Goal: Task Accomplishment & Management: Complete application form

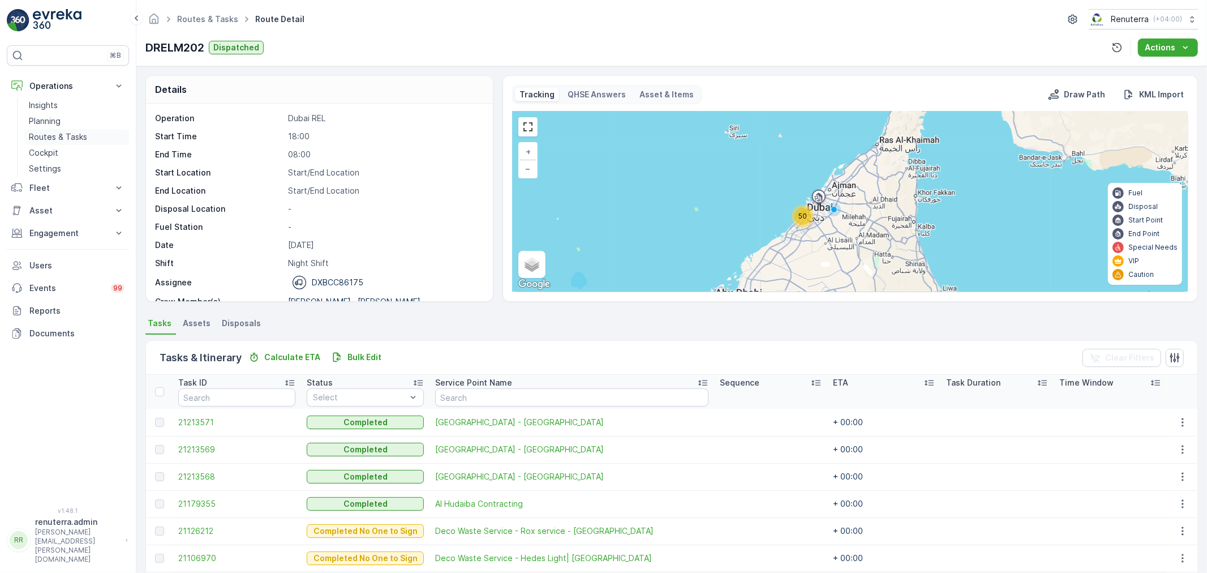
scroll to position [251, 0]
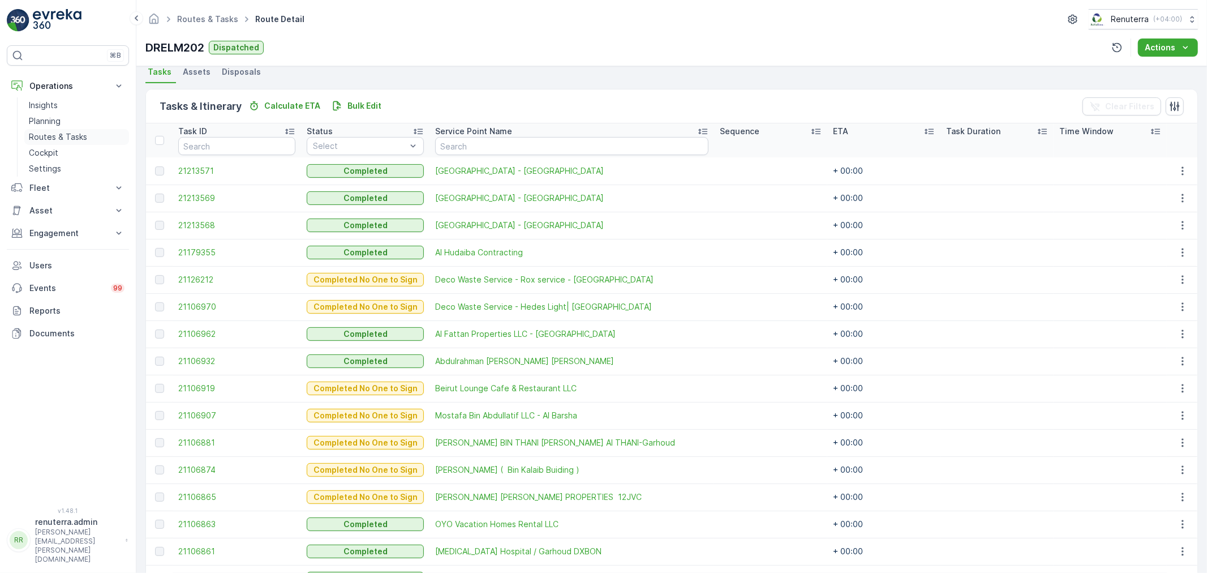
click at [36, 132] on p "Routes & Tasks" at bounding box center [58, 136] width 58 height 11
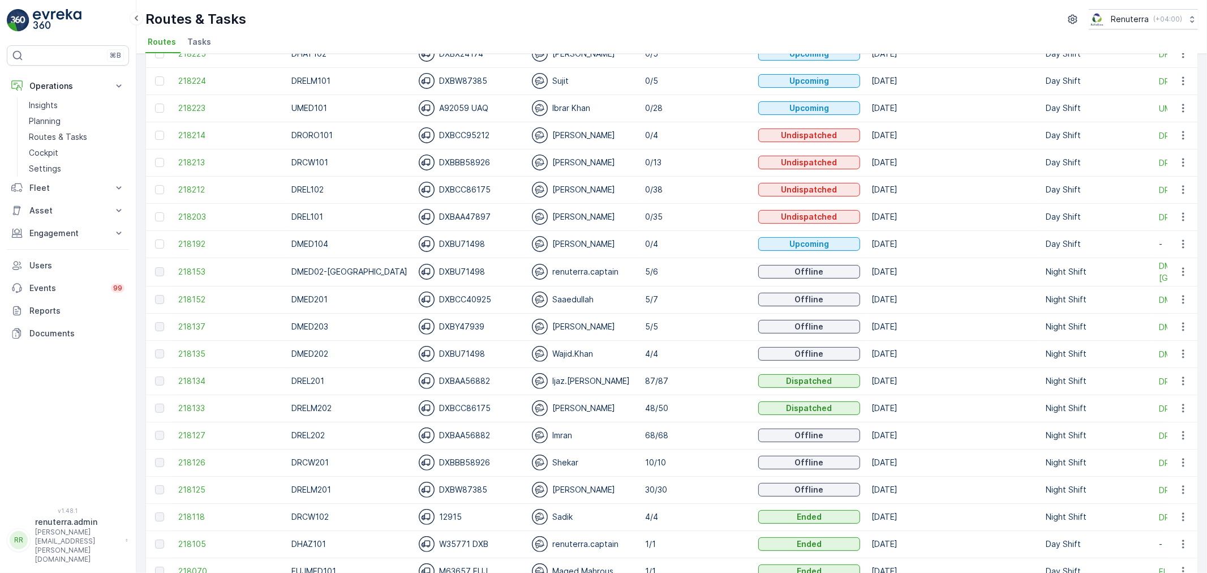
scroll to position [251, 0]
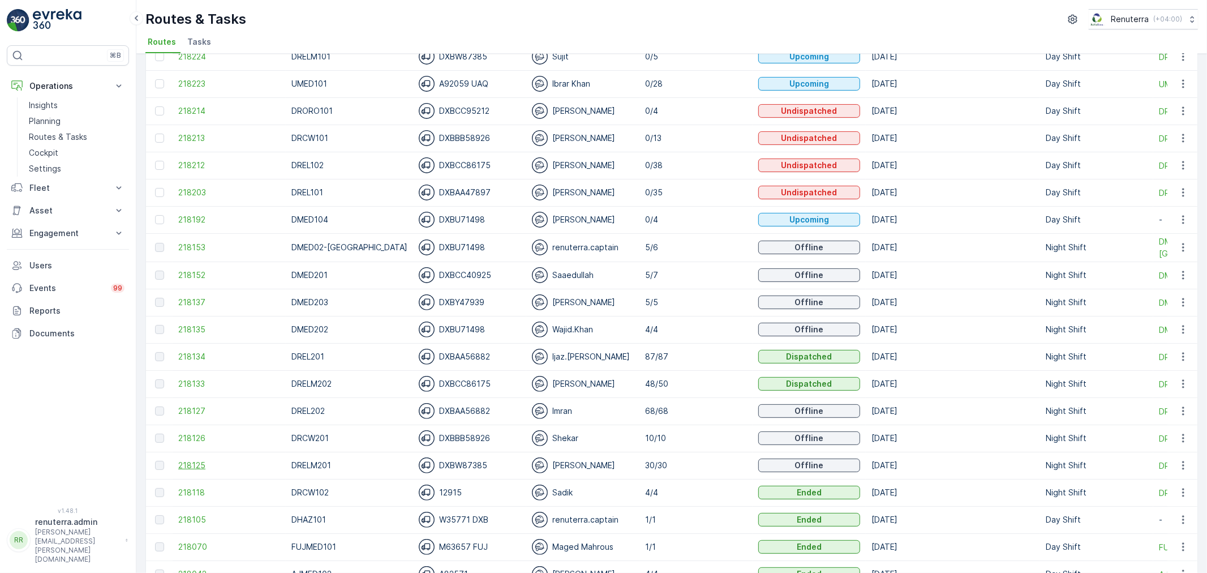
click at [193, 464] on span "218125" at bounding box center [229, 465] width 102 height 11
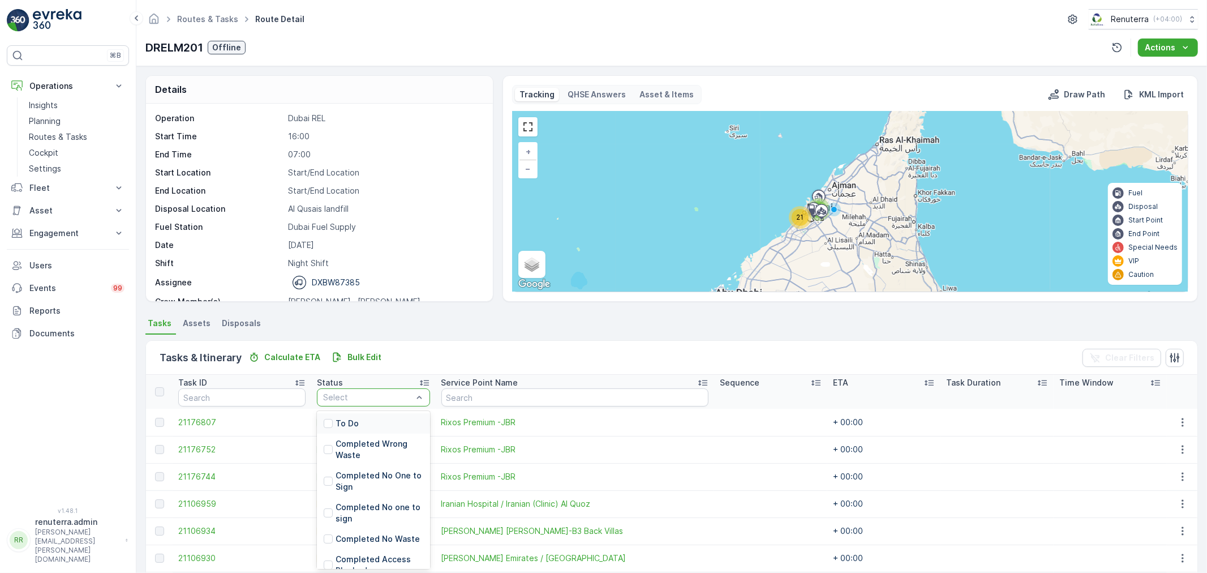
click at [347, 403] on div "Select" at bounding box center [373, 397] width 113 height 18
drag, startPoint x: 347, startPoint y: 422, endPoint x: 340, endPoint y: 432, distance: 11.8
click at [345, 422] on p "To Do" at bounding box center [347, 423] width 23 height 11
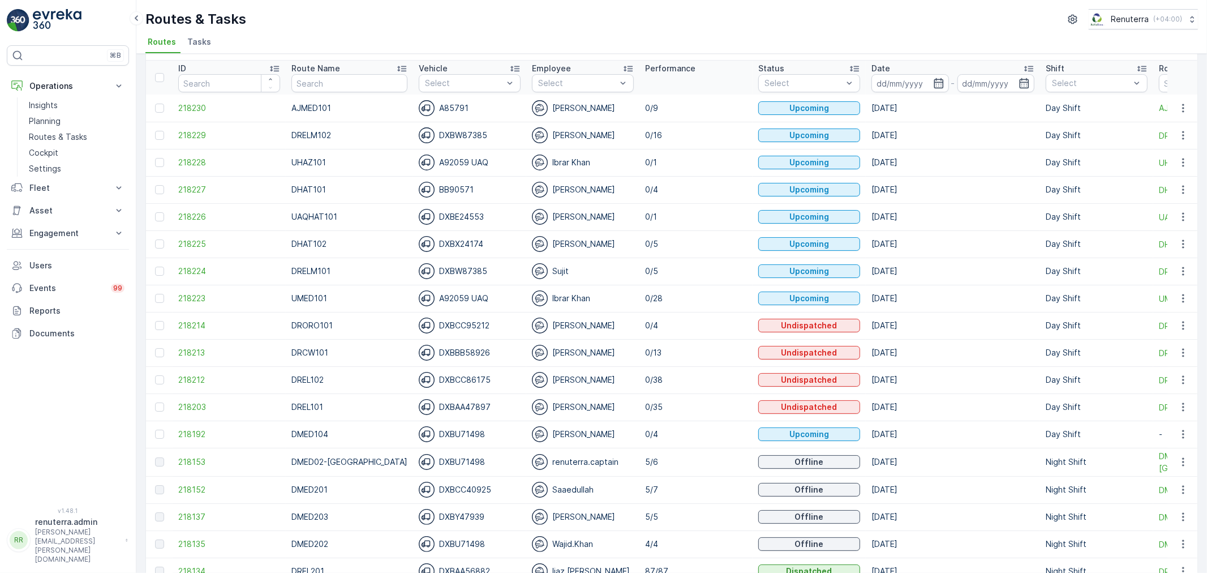
scroll to position [63, 0]
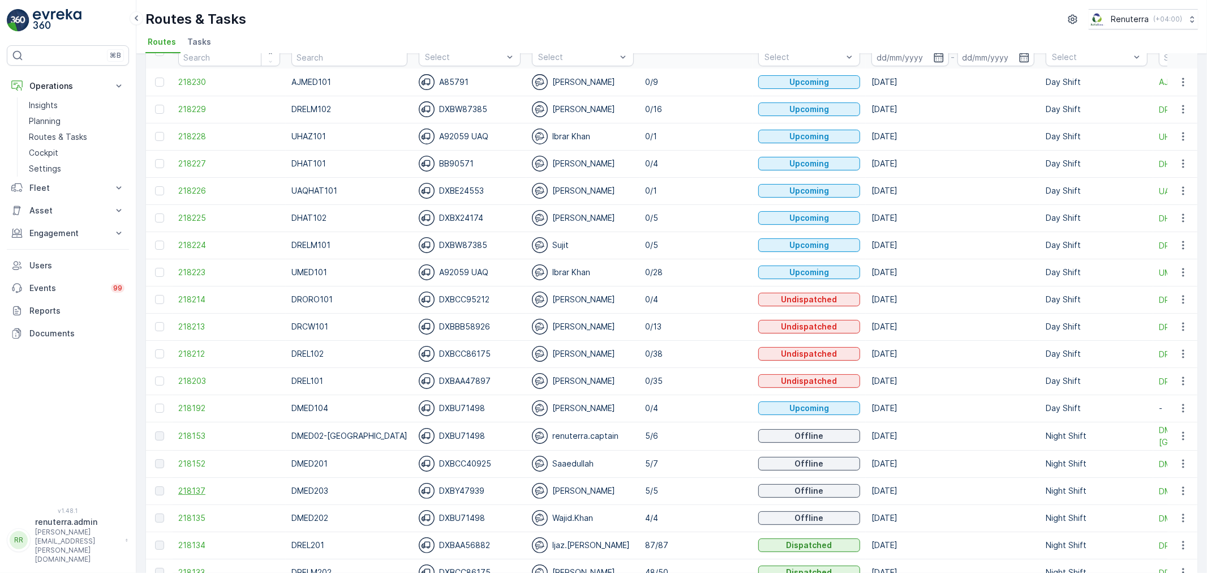
click at [193, 491] on span "218137" at bounding box center [229, 490] width 102 height 11
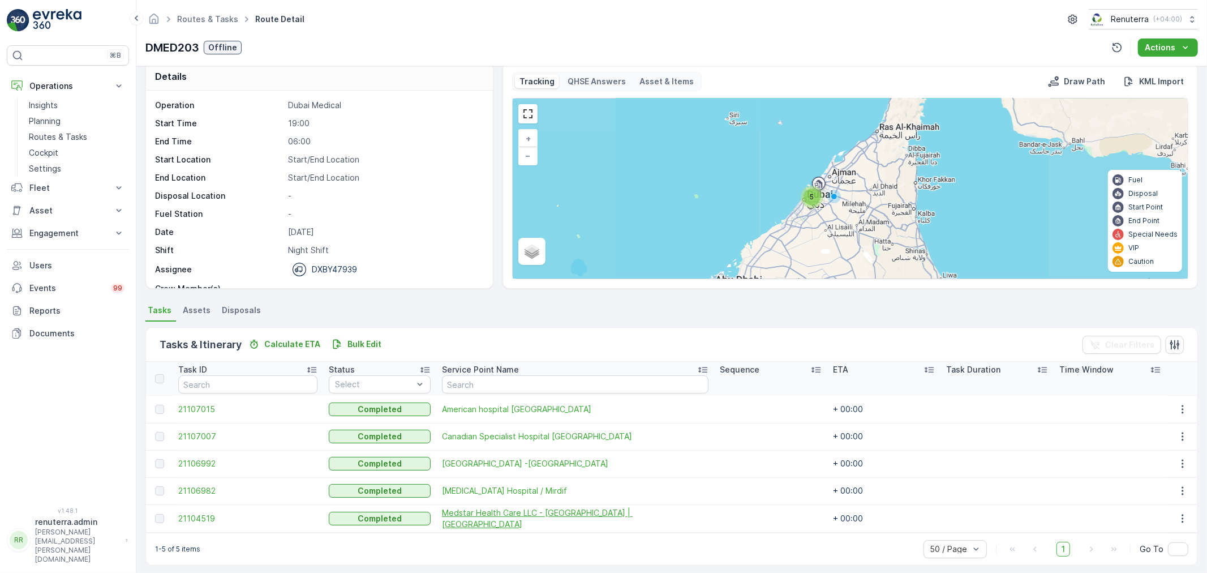
scroll to position [19, 0]
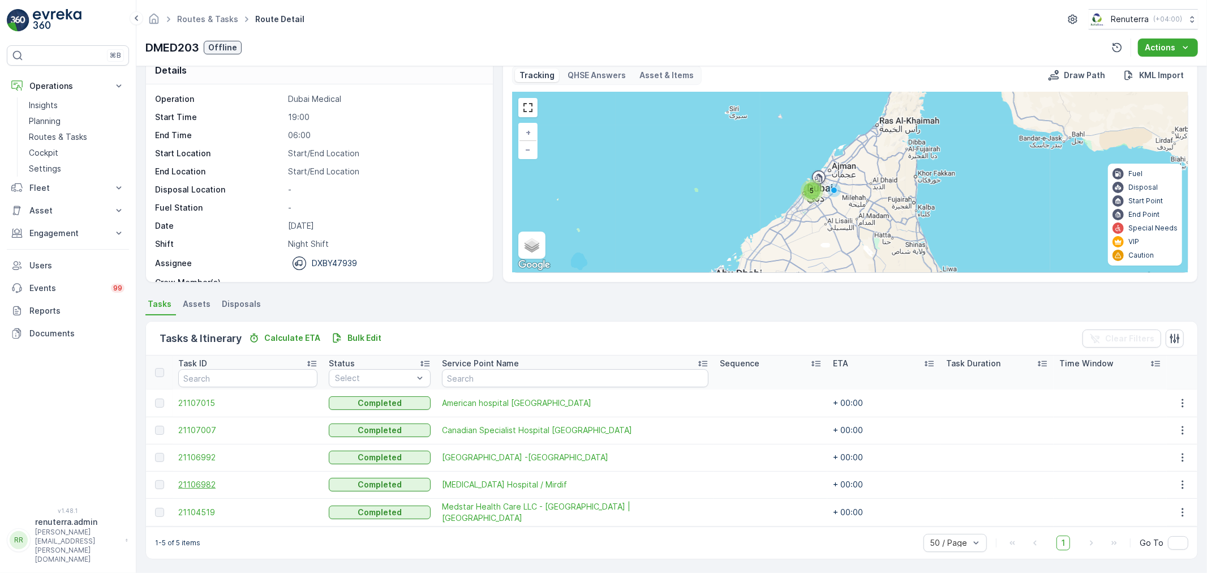
click at [194, 481] on span "21106982" at bounding box center [247, 484] width 139 height 11
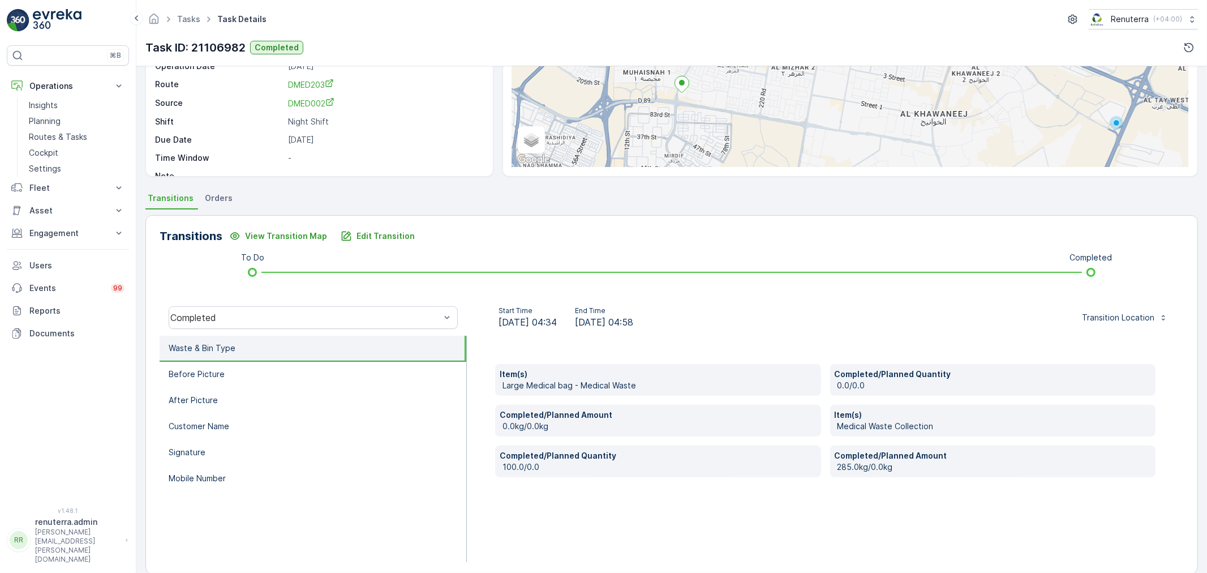
scroll to position [126, 0]
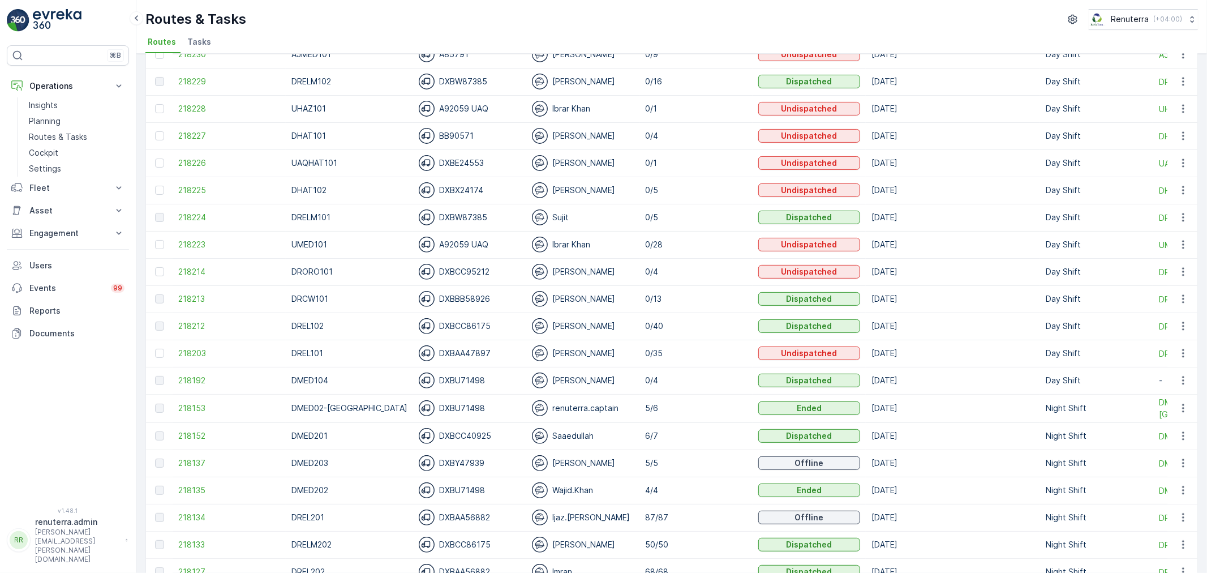
scroll to position [314, 0]
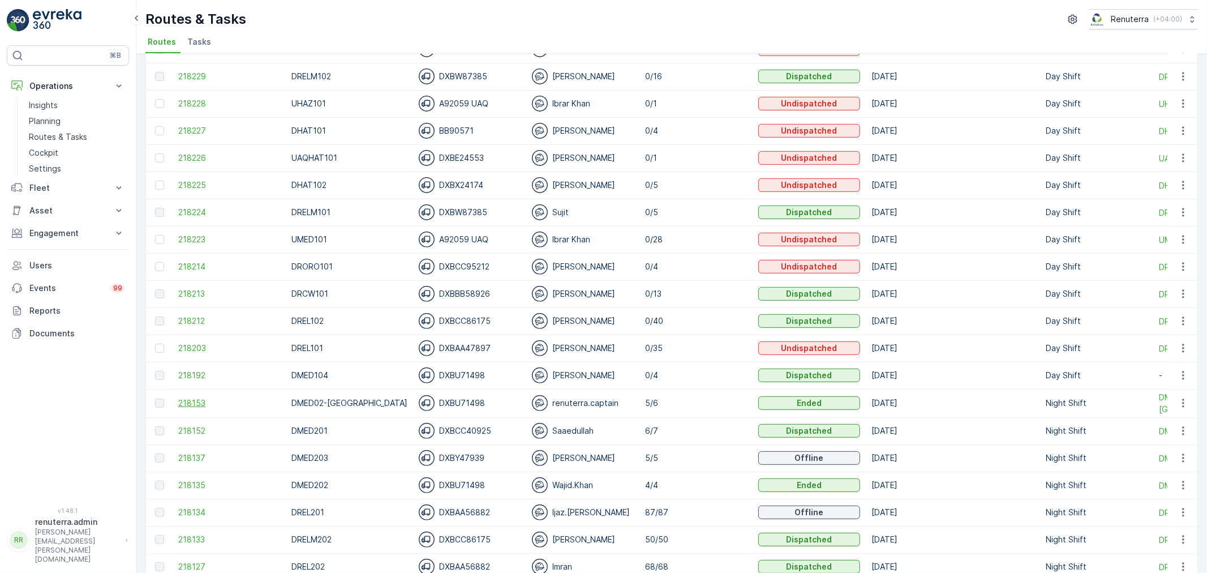
click at [195, 406] on span "218153" at bounding box center [229, 402] width 102 height 11
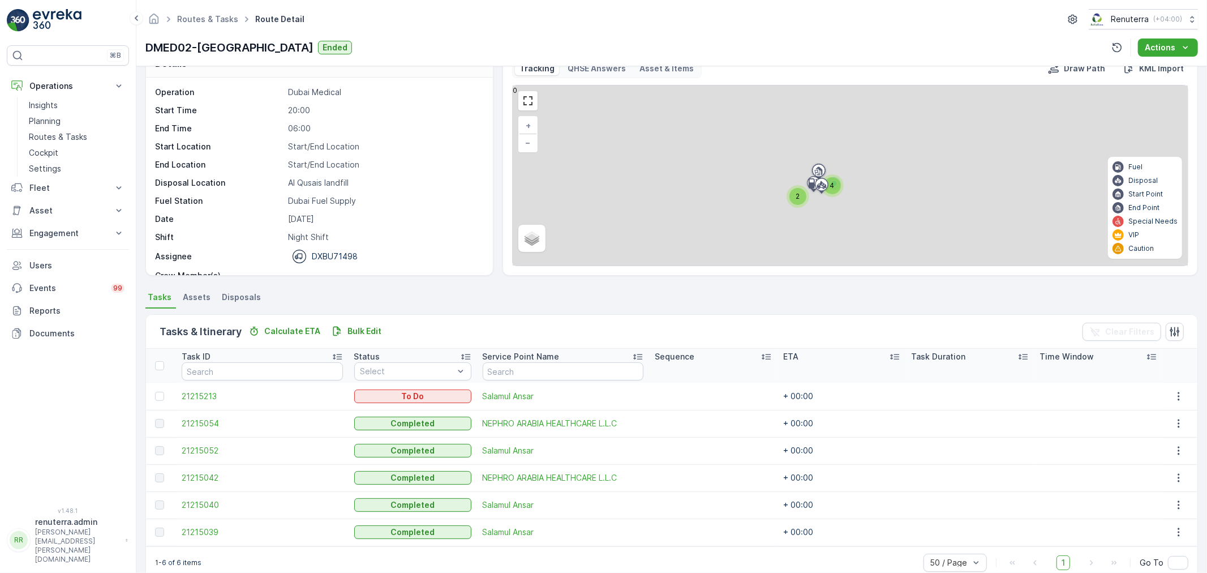
scroll to position [46, 0]
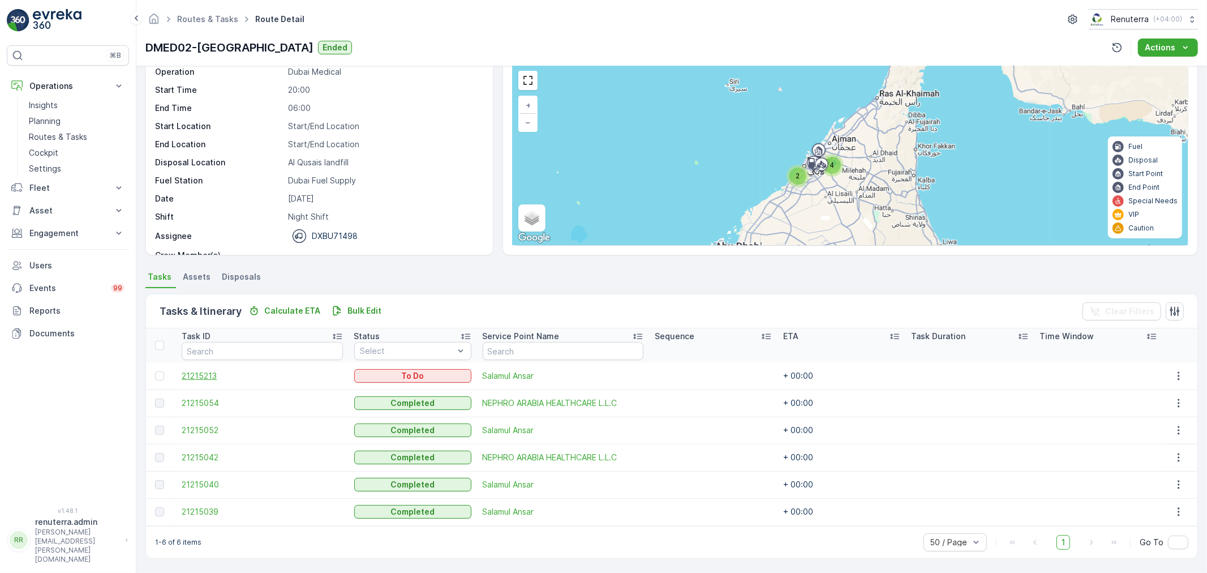
click at [206, 379] on span "21215213" at bounding box center [262, 375] width 161 height 11
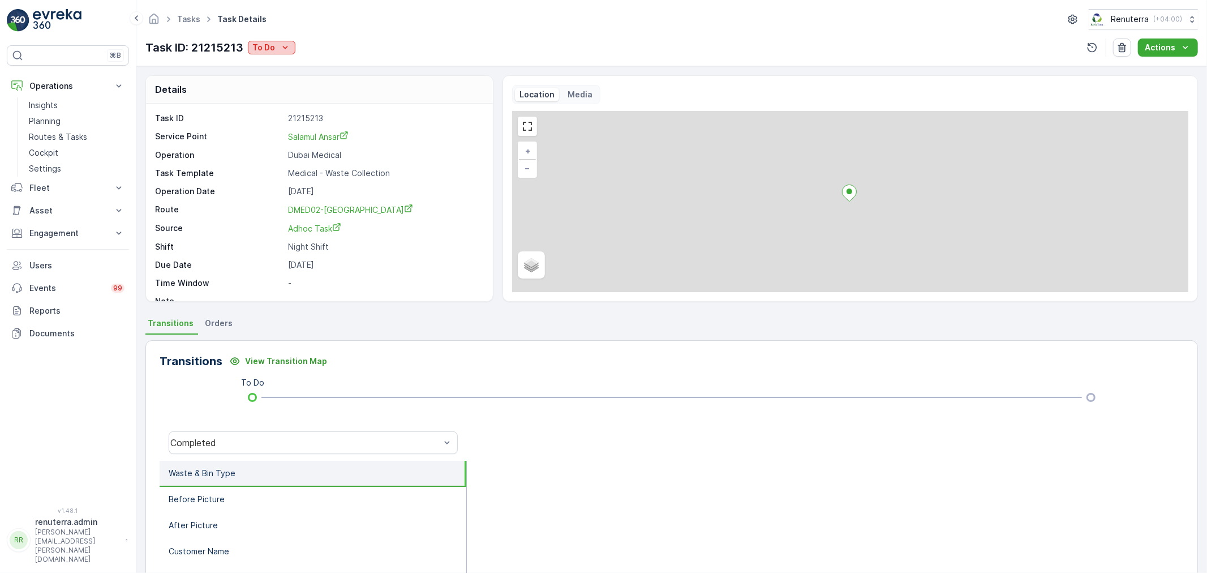
click at [251, 50] on button "To Do" at bounding box center [272, 48] width 48 height 14
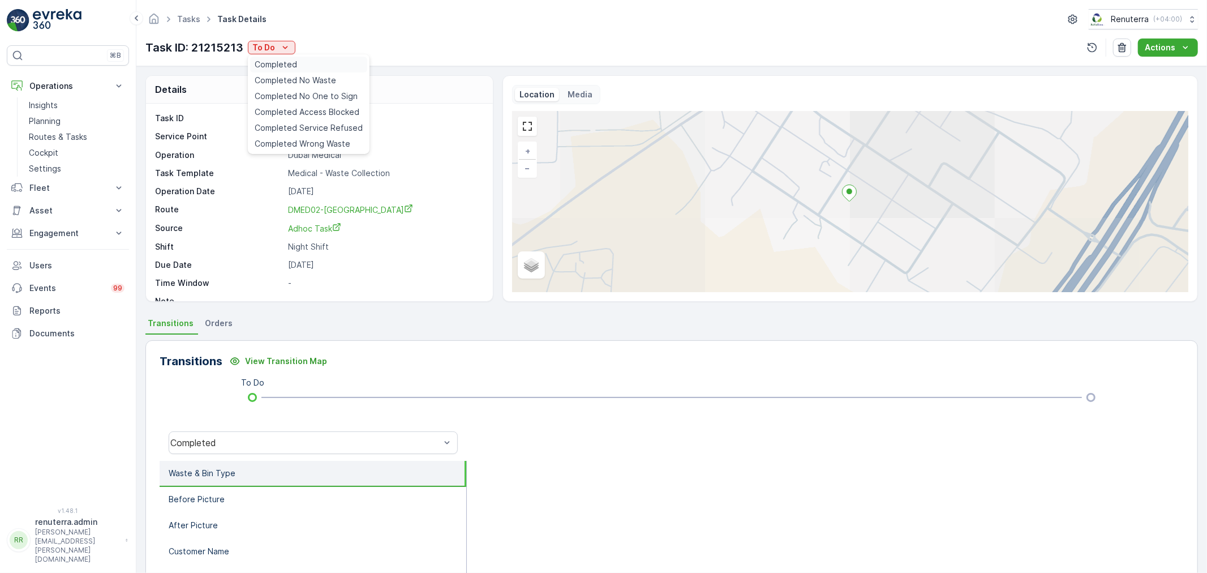
drag, startPoint x: 252, startPoint y: 51, endPoint x: 267, endPoint y: 63, distance: 18.9
click at [267, 63] on span "Completed" at bounding box center [276, 64] width 42 height 11
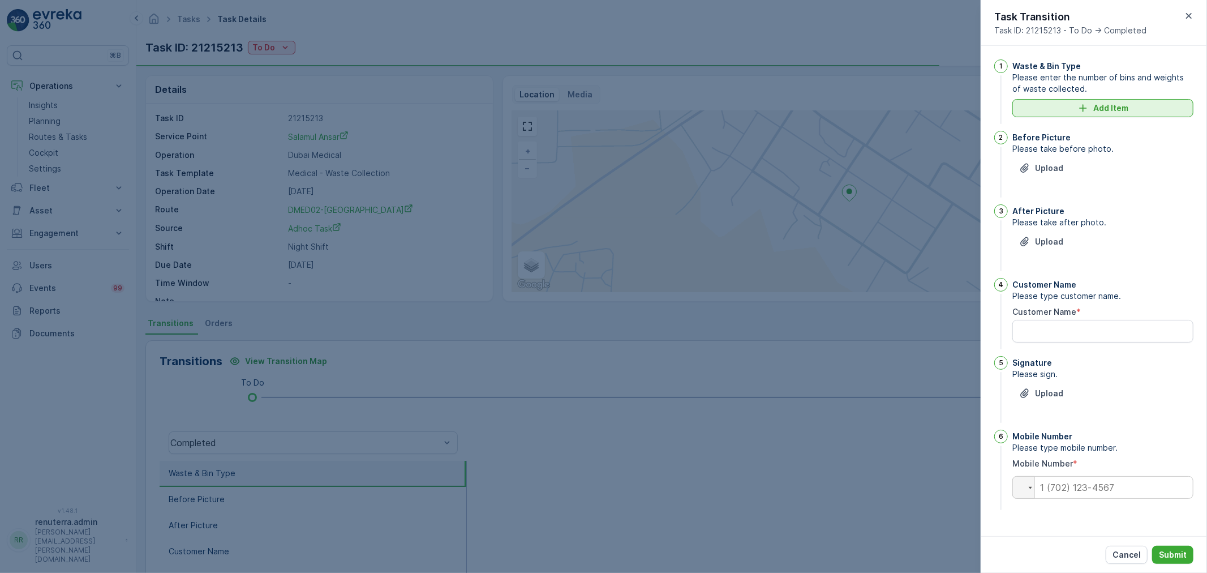
click at [1074, 108] on div "Add Item" at bounding box center [1103, 107] width 168 height 11
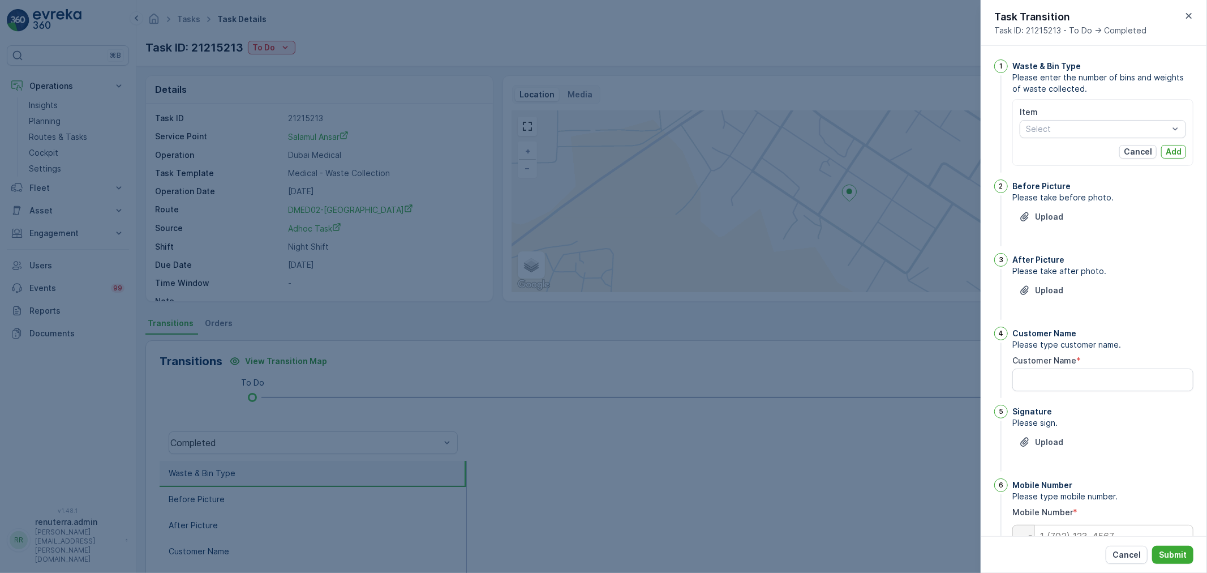
drag, startPoint x: 1053, startPoint y: 127, endPoint x: 1052, endPoint y: 140, distance: 12.5
click at [1053, 130] on div at bounding box center [1097, 129] width 145 height 9
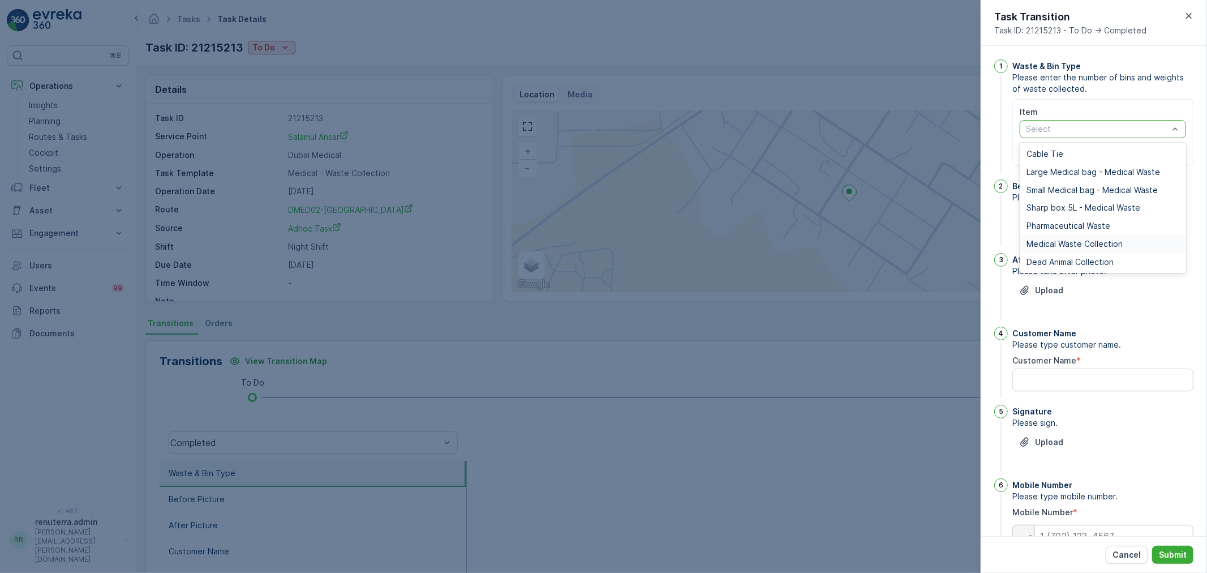
click at [1039, 244] on span "Medical Waste Collection" at bounding box center [1075, 243] width 96 height 9
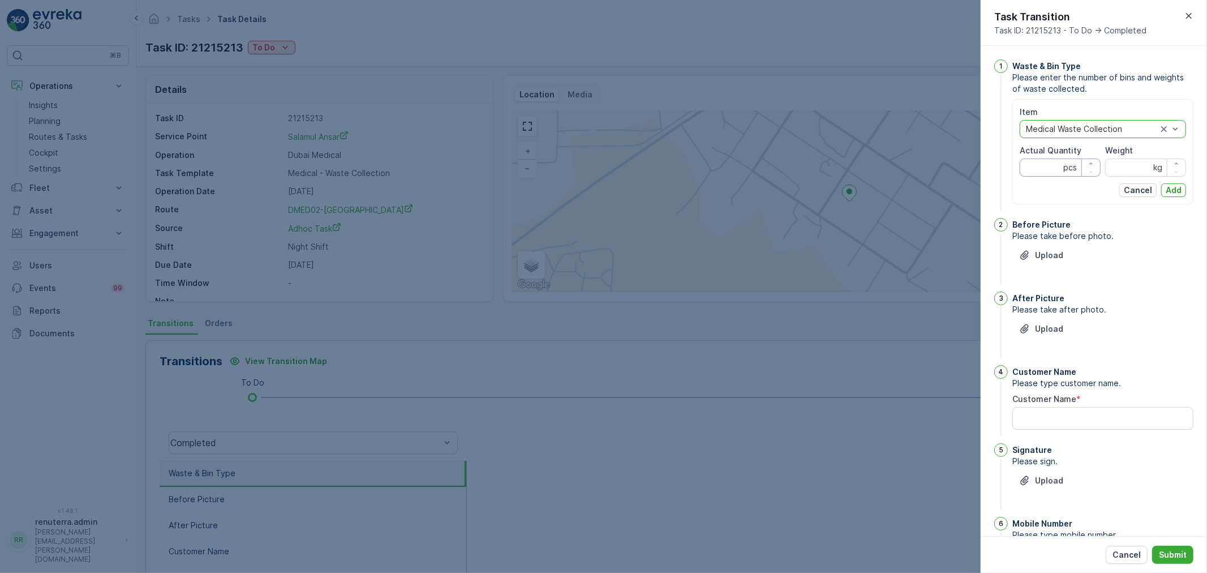
click at [1032, 170] on Quantity "Actual Quantity" at bounding box center [1060, 167] width 81 height 18
type Quantity "8"
type Quantity "89"
click at [1133, 171] on input "Weight" at bounding box center [1145, 167] width 81 height 18
type input "887"
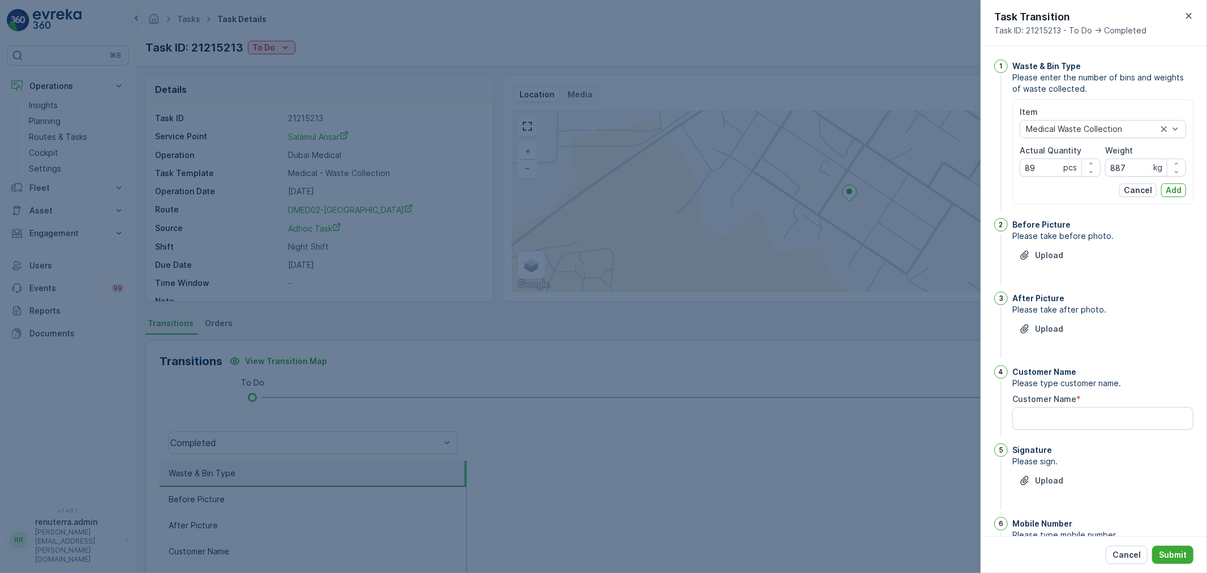
click at [1187, 183] on div "Item Medical Waste Collection Actual Quantity 89 pcs Weight 887 kg Cancel Add" at bounding box center [1103, 151] width 181 height 105
click at [1167, 195] on p "Add" at bounding box center [1174, 190] width 16 height 11
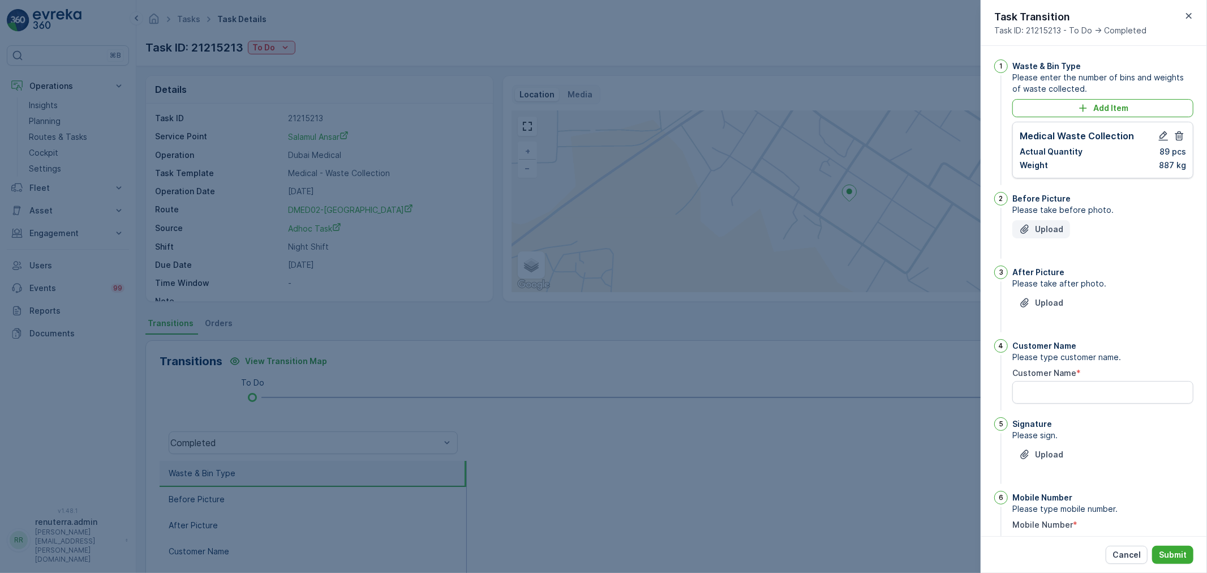
click at [1044, 225] on p "Upload" at bounding box center [1049, 229] width 28 height 11
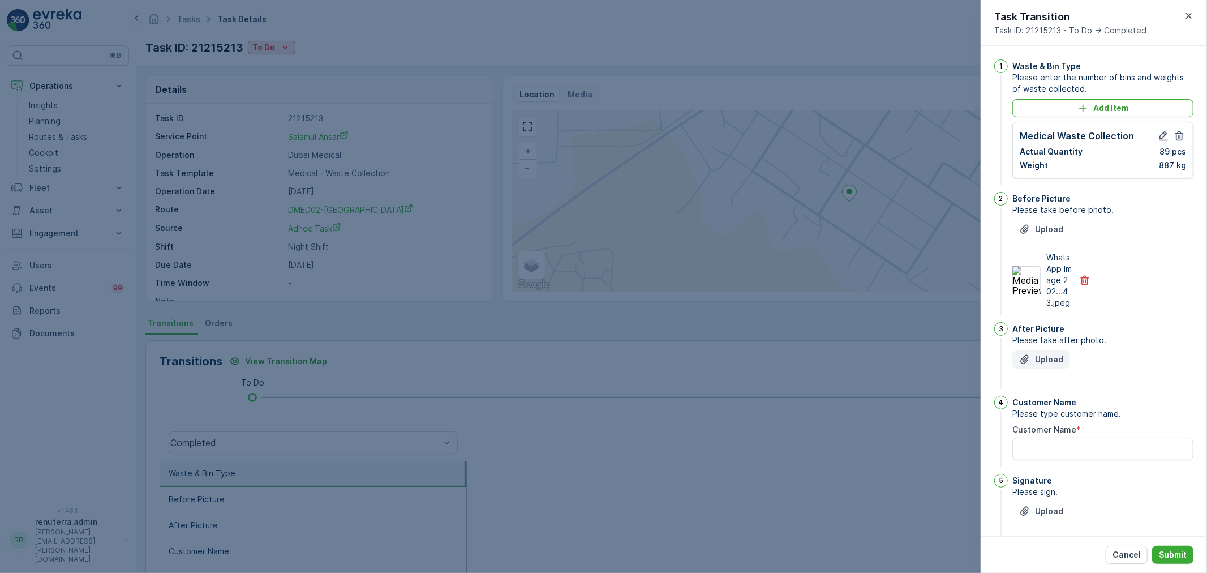
click at [1040, 365] on p "Upload" at bounding box center [1049, 359] width 28 height 11
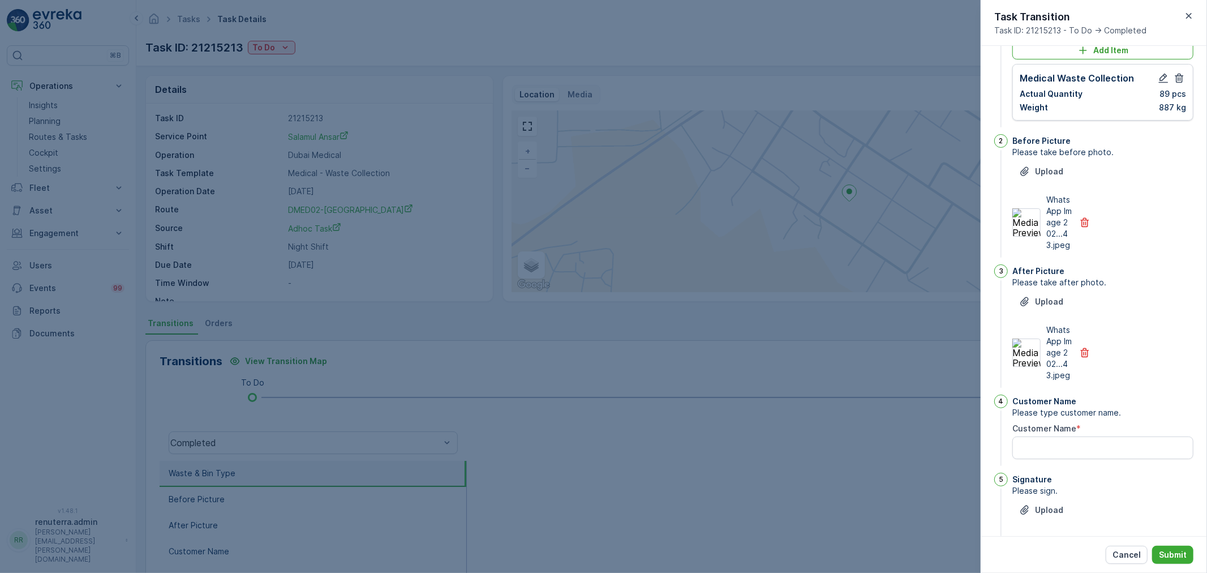
scroll to position [187, 0]
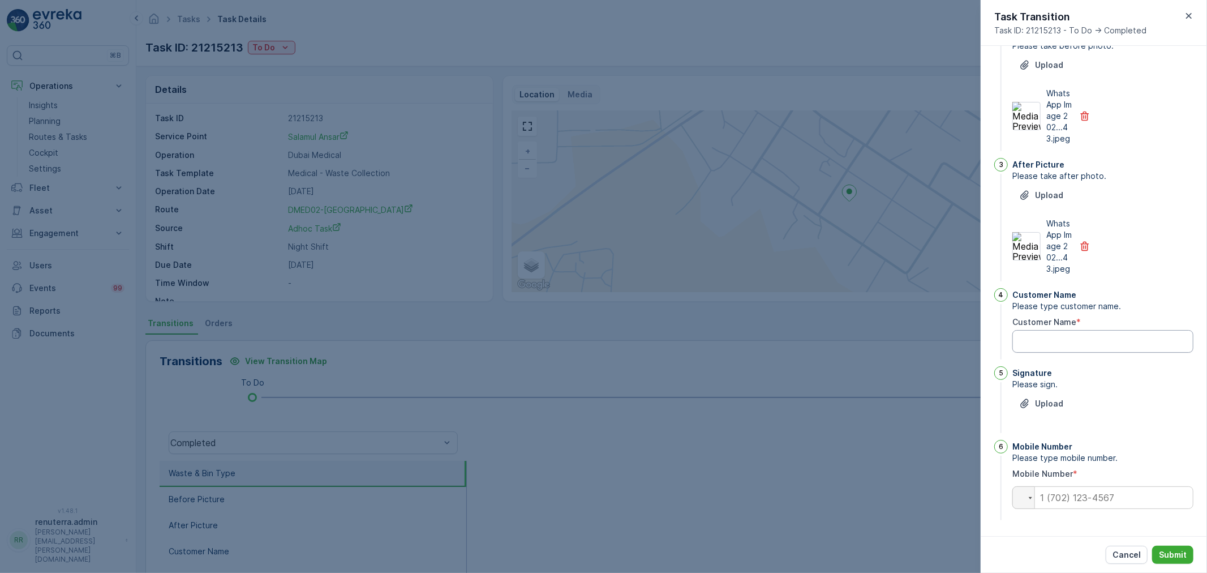
click at [1088, 334] on Name "Customer Name" at bounding box center [1103, 341] width 181 height 23
click at [1013, 394] on button "Upload" at bounding box center [1042, 403] width 58 height 18
click at [1048, 347] on Name "Customer Name" at bounding box center [1103, 341] width 181 height 23
type Name "a"
type Name "Abdullah"
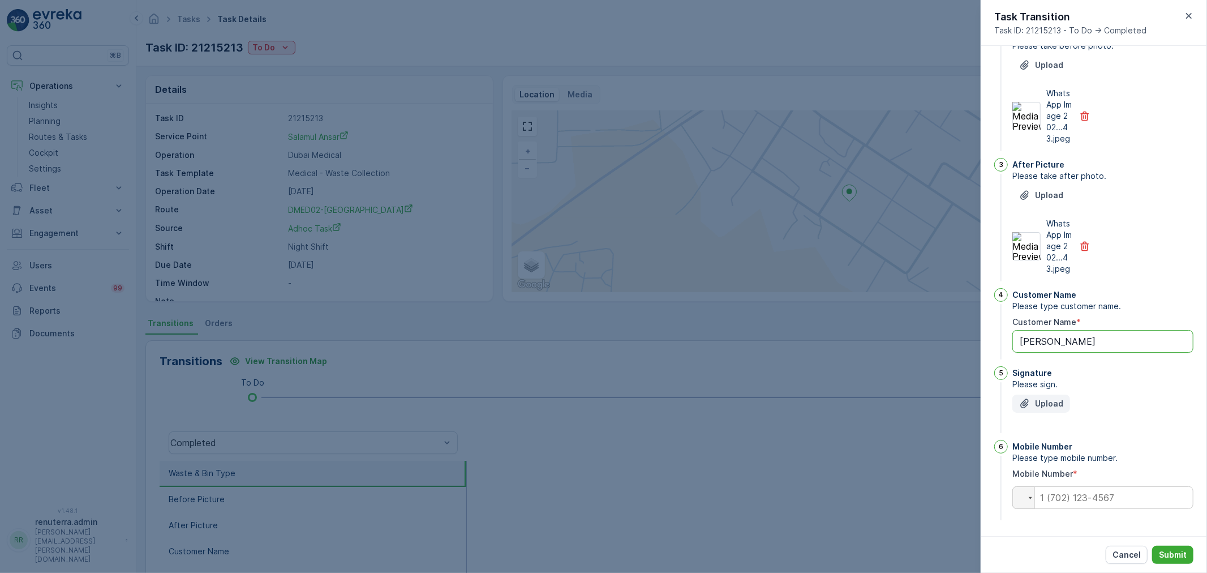
click at [1053, 405] on p "Upload" at bounding box center [1049, 403] width 28 height 11
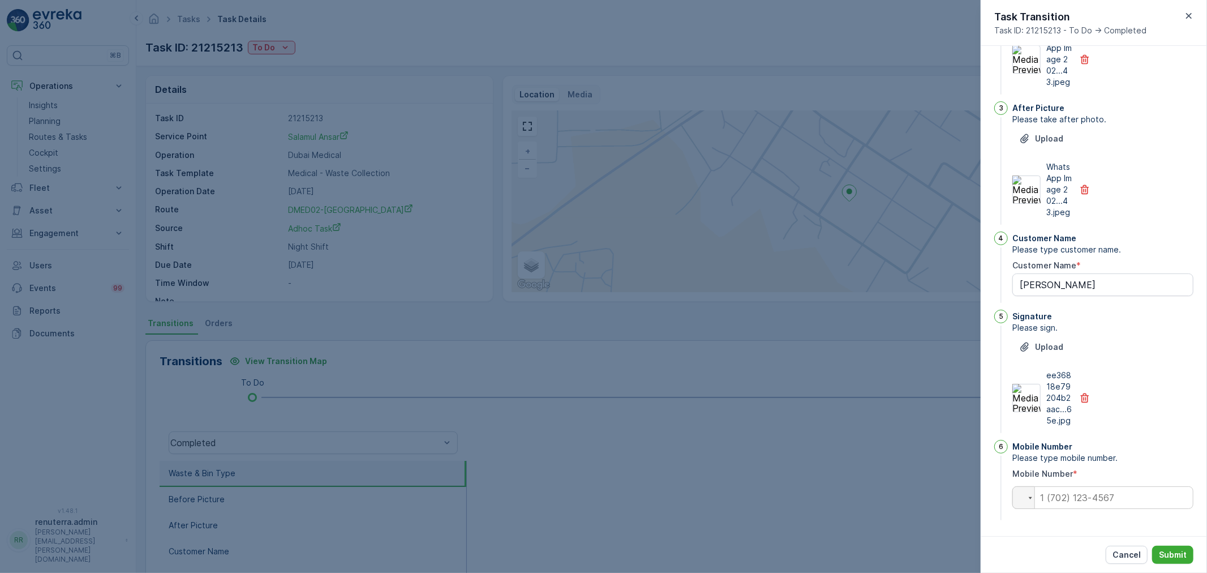
scroll to position [243, 0]
click at [1080, 499] on input "tel" at bounding box center [1103, 497] width 181 height 23
type input "0554746106"
click at [1173, 561] on button "Submit" at bounding box center [1172, 555] width 41 height 18
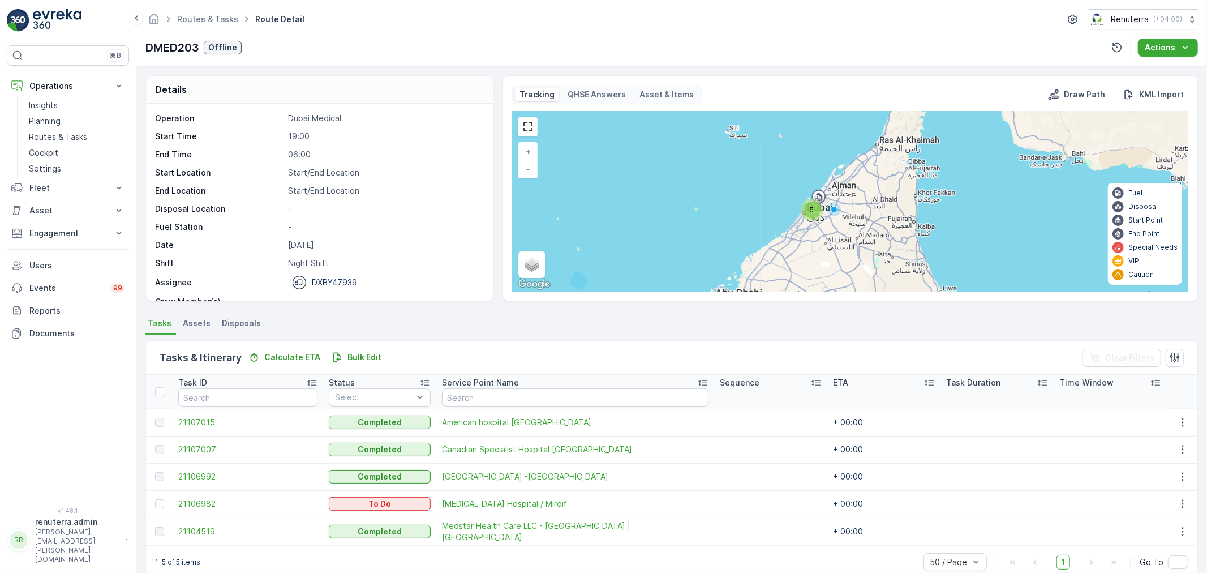
scroll to position [19, 0]
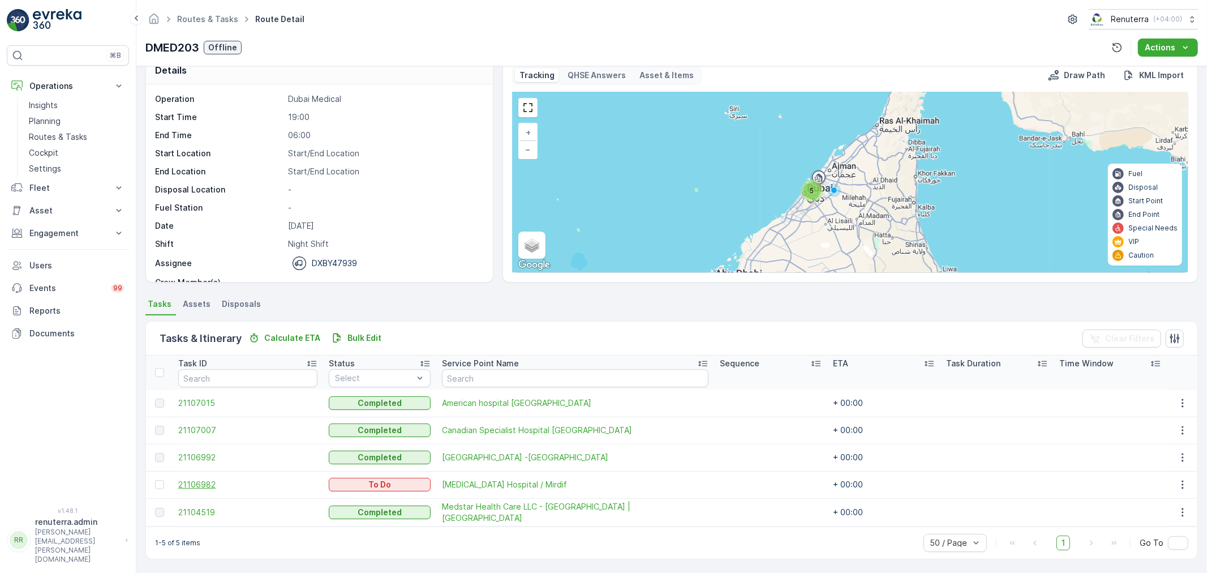
click at [205, 479] on span "21106982" at bounding box center [247, 484] width 139 height 11
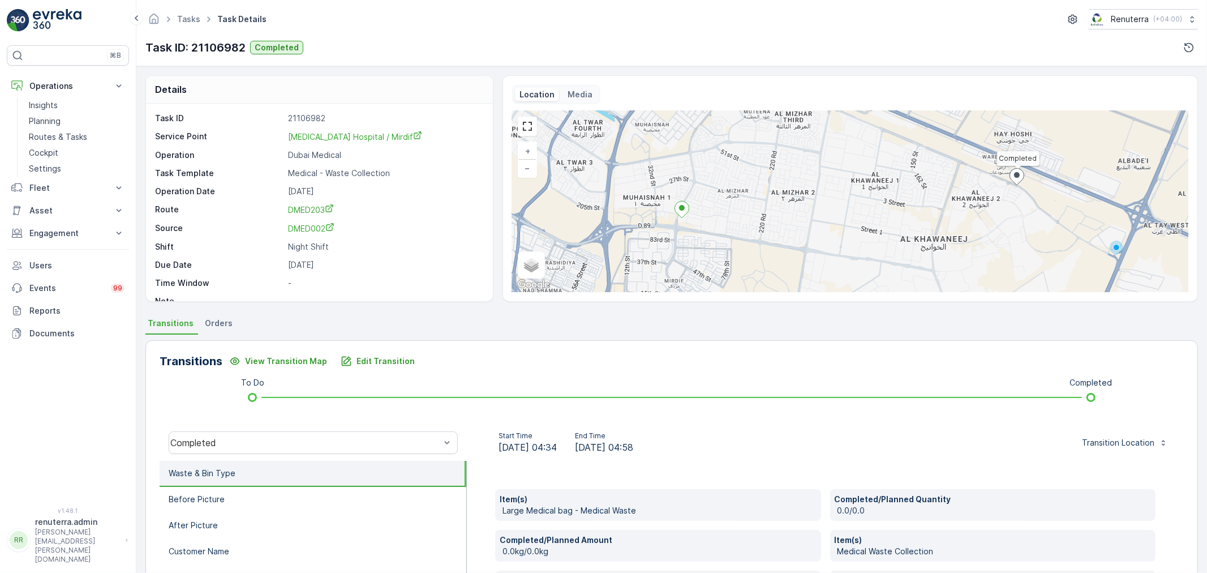
click at [982, 332] on ul "Transitions Orders" at bounding box center [671, 324] width 1053 height 19
click at [331, 350] on div "Transitions View Transition Map Edit Transition To Do Completed Completed Start…" at bounding box center [671, 519] width 1053 height 359
click at [42, 119] on p "Planning" at bounding box center [45, 120] width 32 height 11
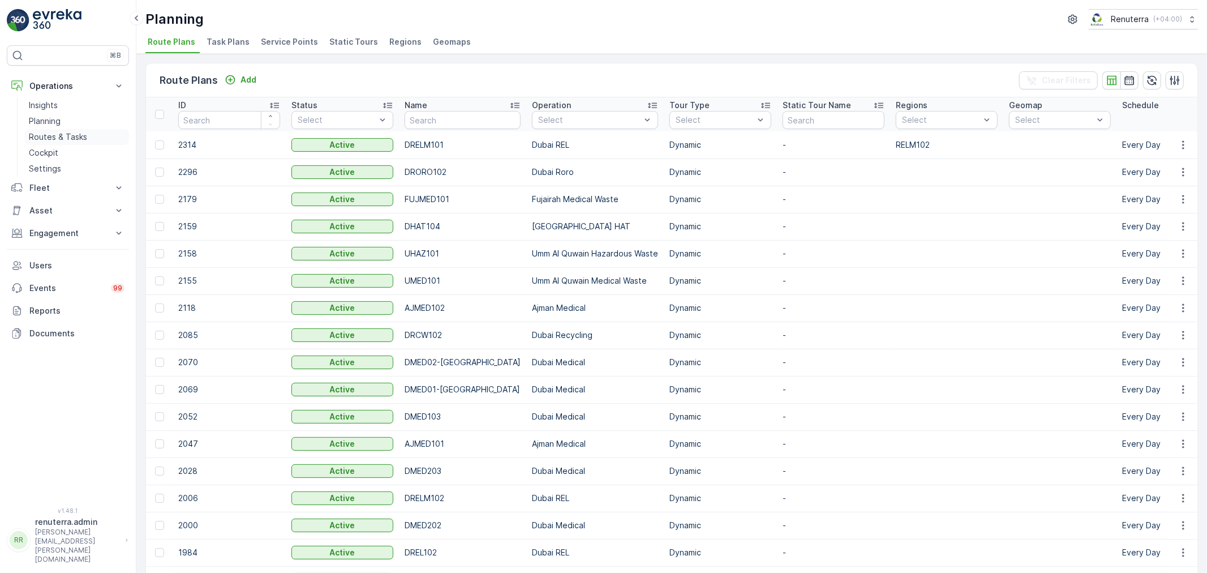
click at [29, 132] on p "Routes & Tasks" at bounding box center [58, 136] width 58 height 11
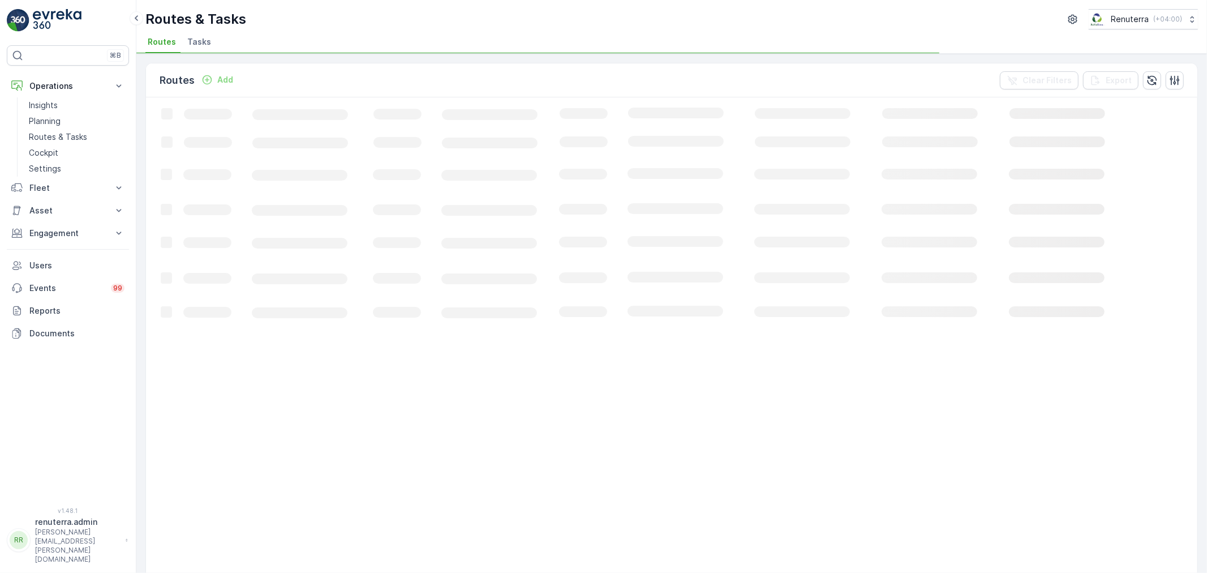
click at [196, 50] on li "Tasks" at bounding box center [200, 43] width 31 height 19
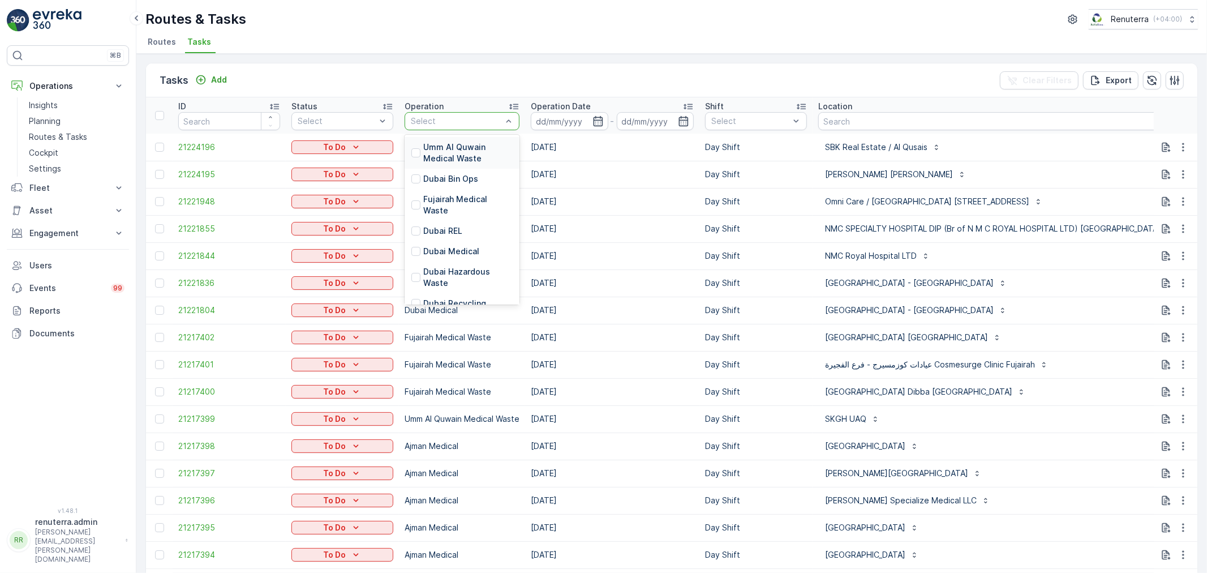
click at [427, 123] on div at bounding box center [456, 121] width 93 height 9
click at [410, 83] on div "Tasks Add Clear Filters Export" at bounding box center [672, 80] width 1052 height 34
click at [598, 123] on icon "button" at bounding box center [598, 120] width 11 height 11
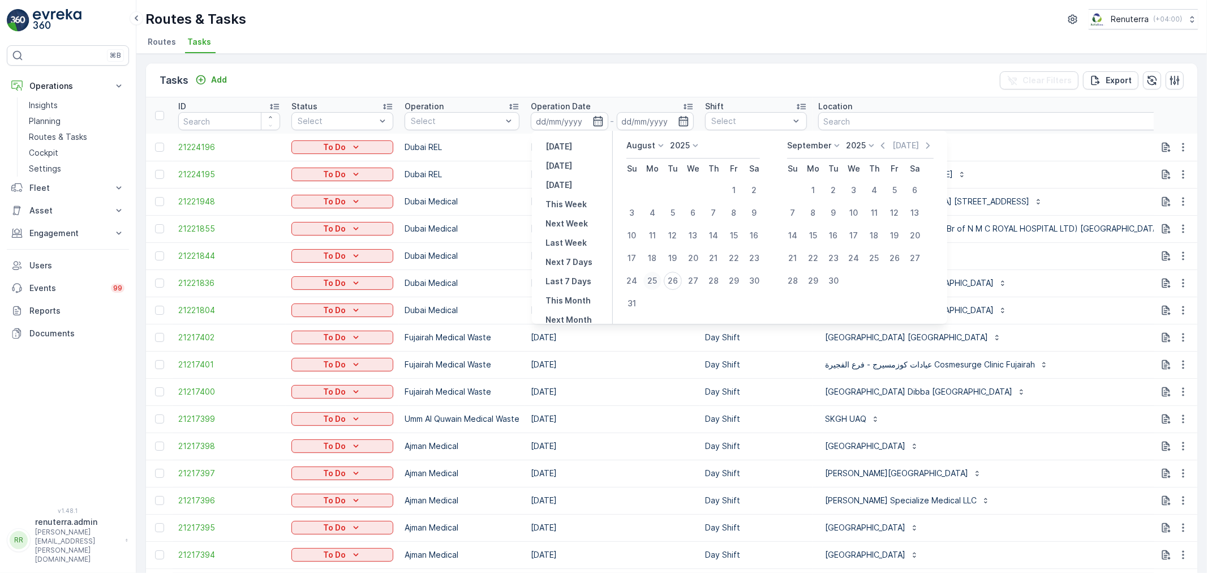
click at [657, 283] on div "25" at bounding box center [653, 281] width 18 height 18
type input "[DATE]"
click at [657, 283] on div "25" at bounding box center [653, 281] width 18 height 18
type input "[DATE]"
click at [657, 283] on div "25" at bounding box center [653, 281] width 18 height 18
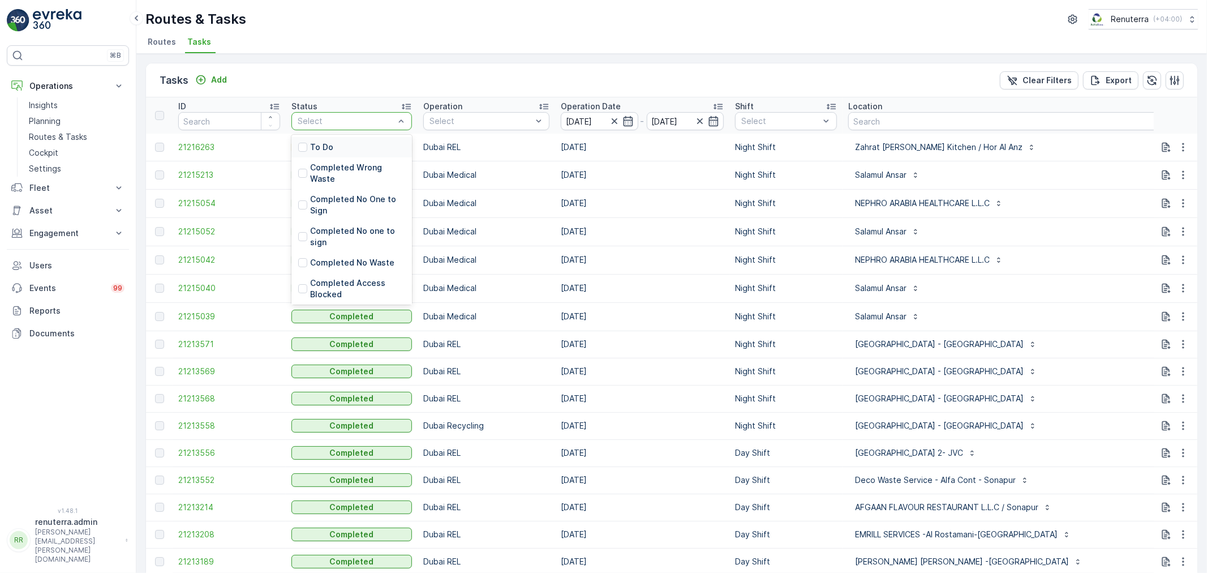
click at [355, 122] on div at bounding box center [346, 121] width 99 height 9
drag, startPoint x: 353, startPoint y: 160, endPoint x: 357, endPoint y: 82, distance: 78.2
click at [344, 140] on div "To Do" at bounding box center [351, 147] width 121 height 20
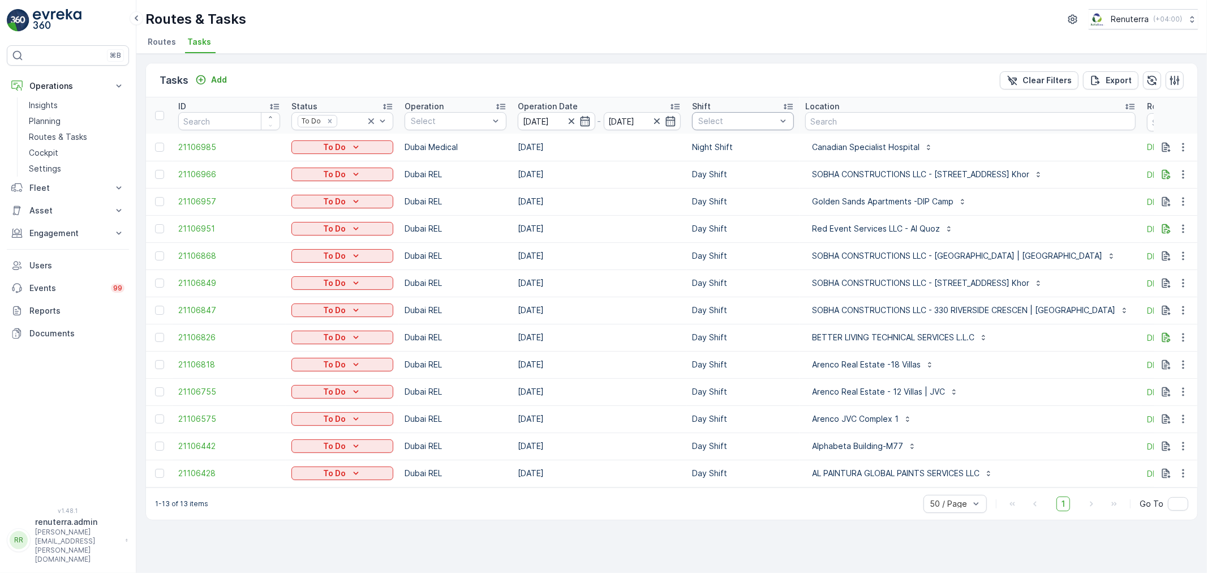
click at [702, 119] on div at bounding box center [737, 121] width 80 height 9
click at [776, 198] on div "Night Shift" at bounding box center [743, 204] width 102 height 20
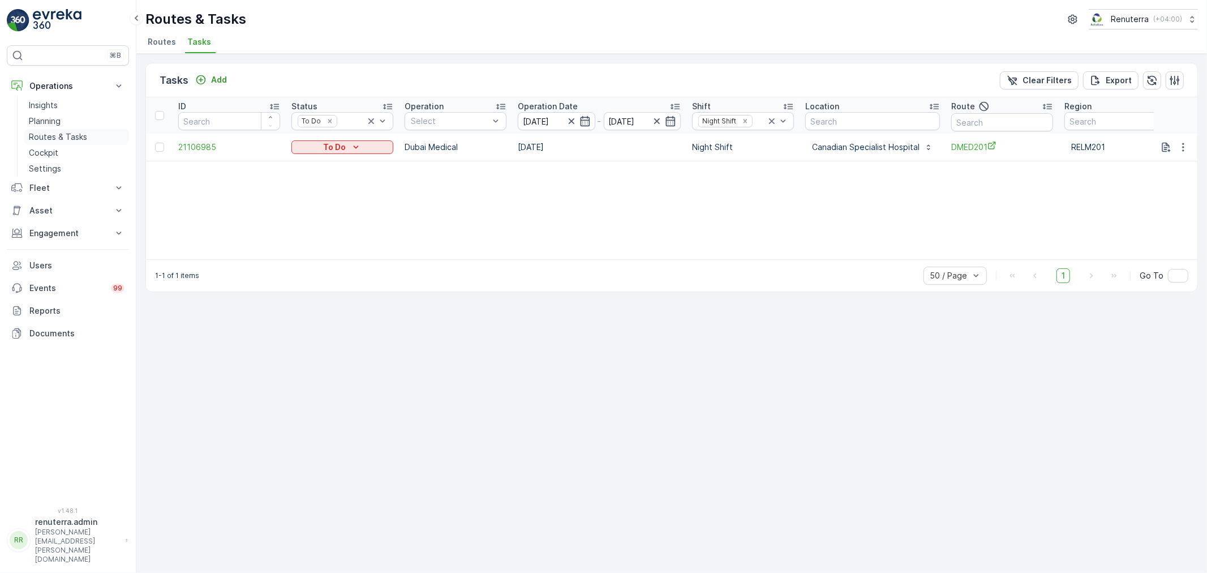
click at [61, 135] on p "Routes & Tasks" at bounding box center [58, 136] width 58 height 11
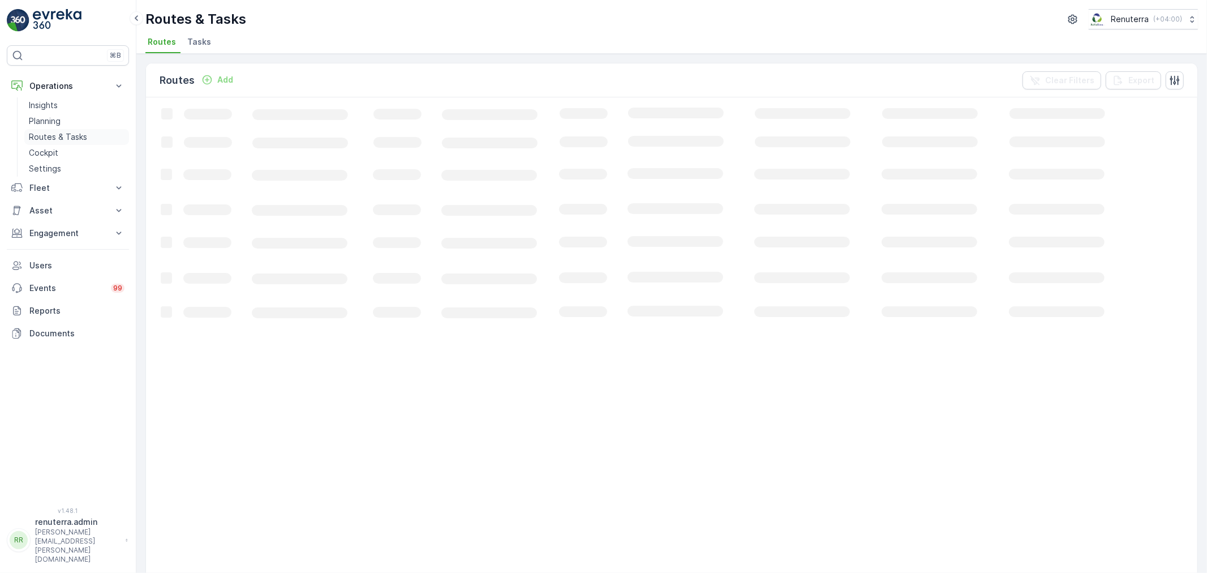
click at [74, 141] on p "Routes & Tasks" at bounding box center [58, 136] width 58 height 11
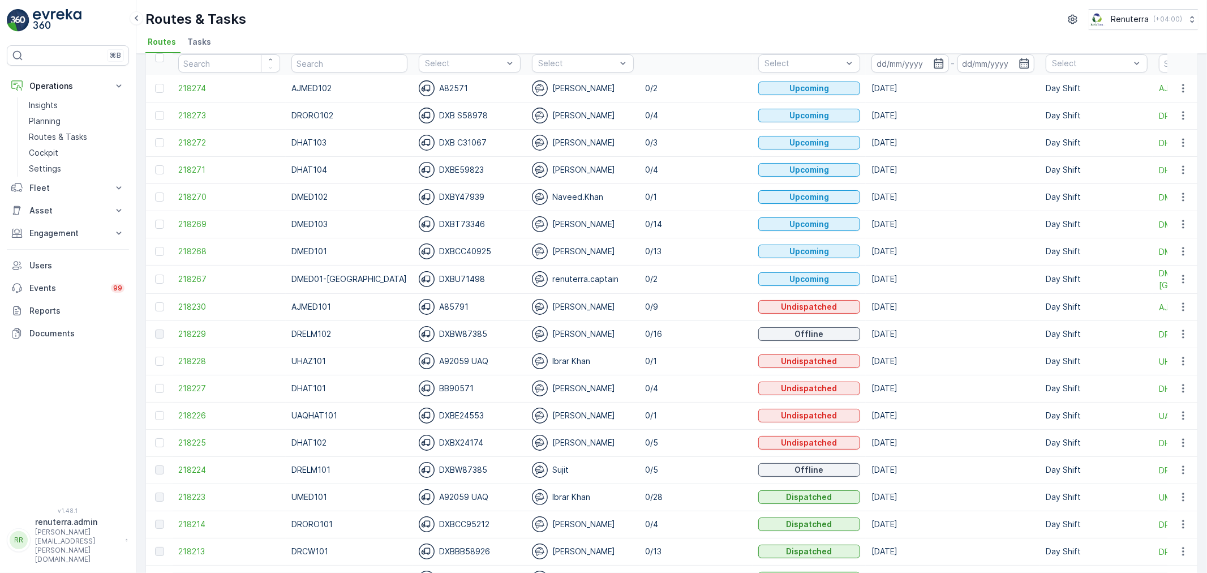
scroll to position [126, 0]
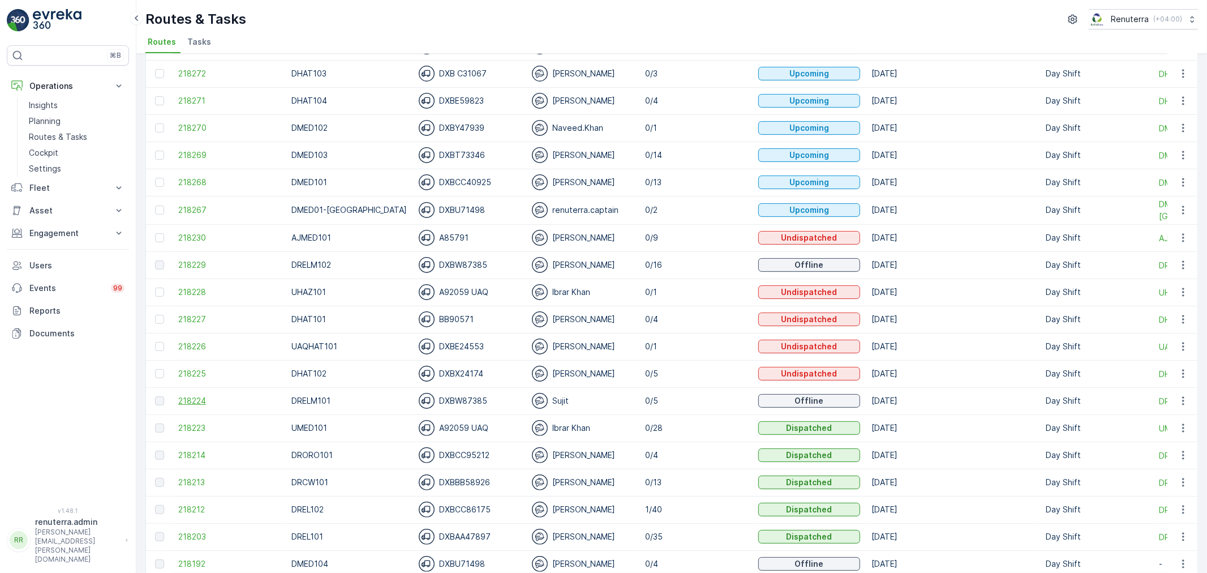
click at [199, 402] on span "218224" at bounding box center [229, 400] width 102 height 11
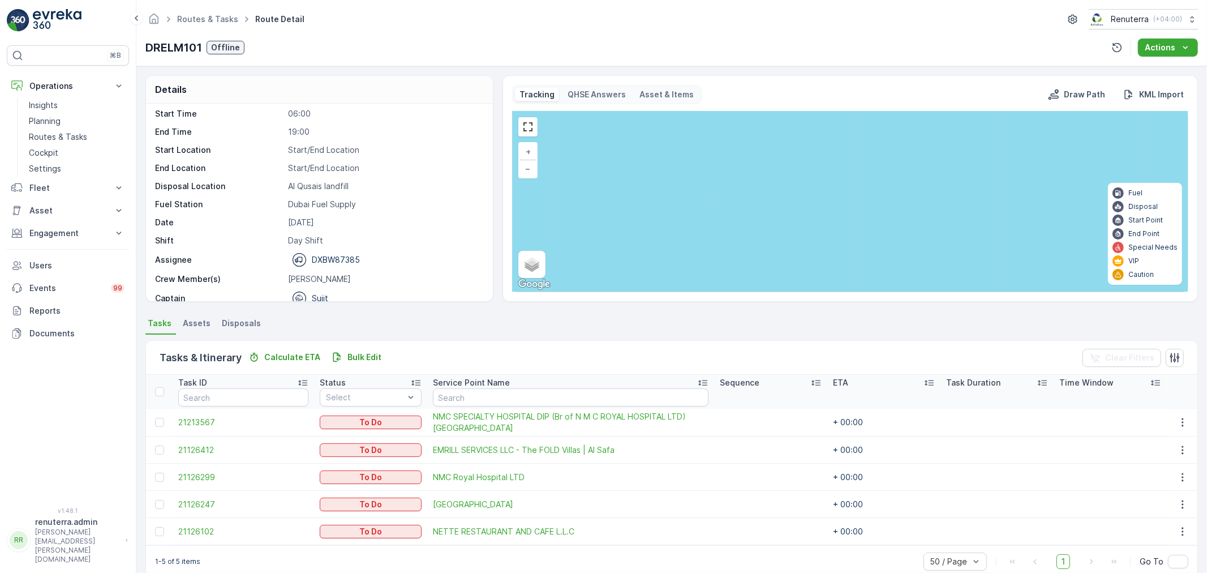
scroll to position [36, 0]
click at [1180, 451] on icon "button" at bounding box center [1182, 449] width 11 height 11
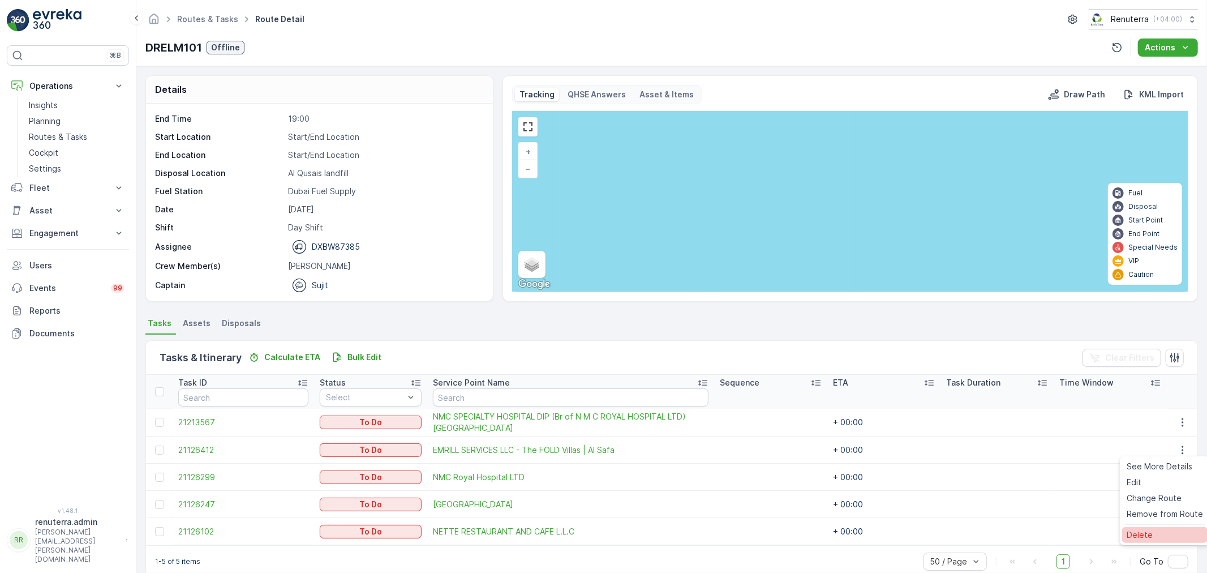
click at [1159, 533] on div "Delete" at bounding box center [1164, 535] width 85 height 16
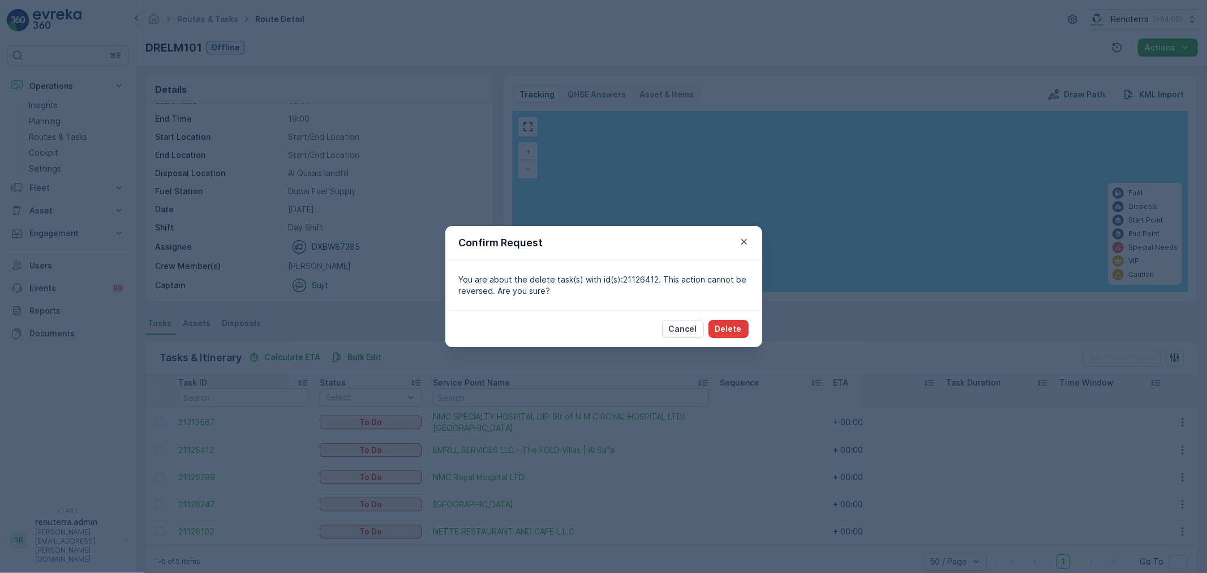
click at [737, 334] on p "Delete" at bounding box center [728, 328] width 27 height 11
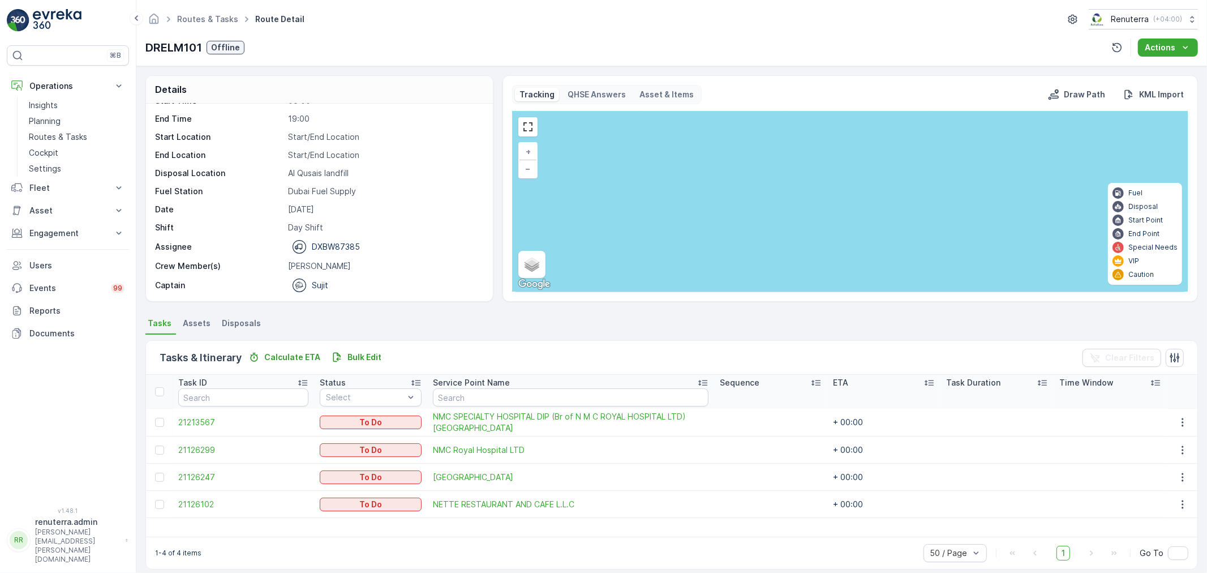
click at [487, 246] on div "Operation Dubai REL Start Time 06:00 End Time 19:00 Start Location Start/End Lo…" at bounding box center [319, 203] width 347 height 198
click at [486, 241] on div "Operation Dubai REL Start Time 06:00 End Time 19:00 Start Location Start/End Lo…" at bounding box center [319, 203] width 347 height 198
drag, startPoint x: 62, startPoint y: 115, endPoint x: 110, endPoint y: 102, distance: 49.3
click at [62, 115] on link "Planning" at bounding box center [76, 121] width 105 height 16
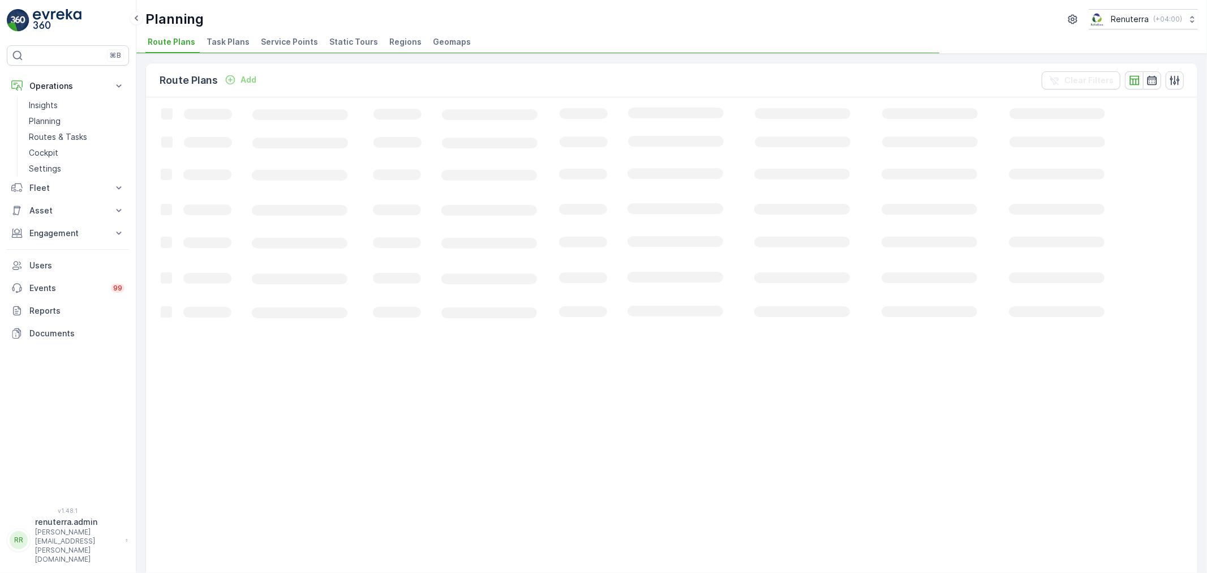
click at [300, 42] on span "Service Points" at bounding box center [289, 41] width 57 height 11
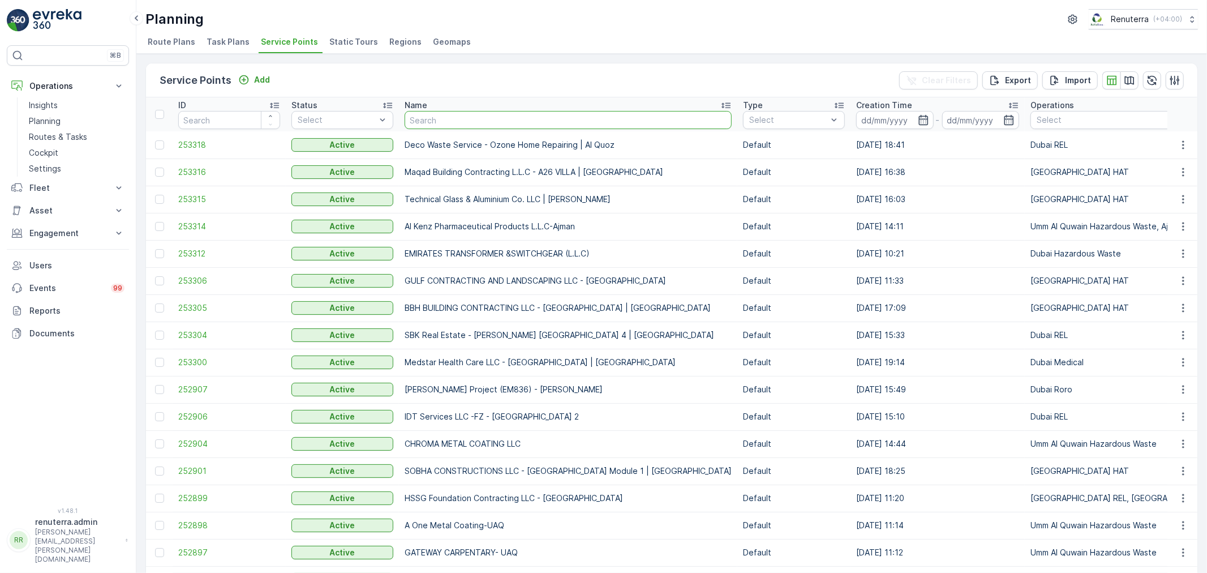
click at [418, 123] on input "text" at bounding box center [568, 120] width 327 height 18
type input "D"
type input "NABC"
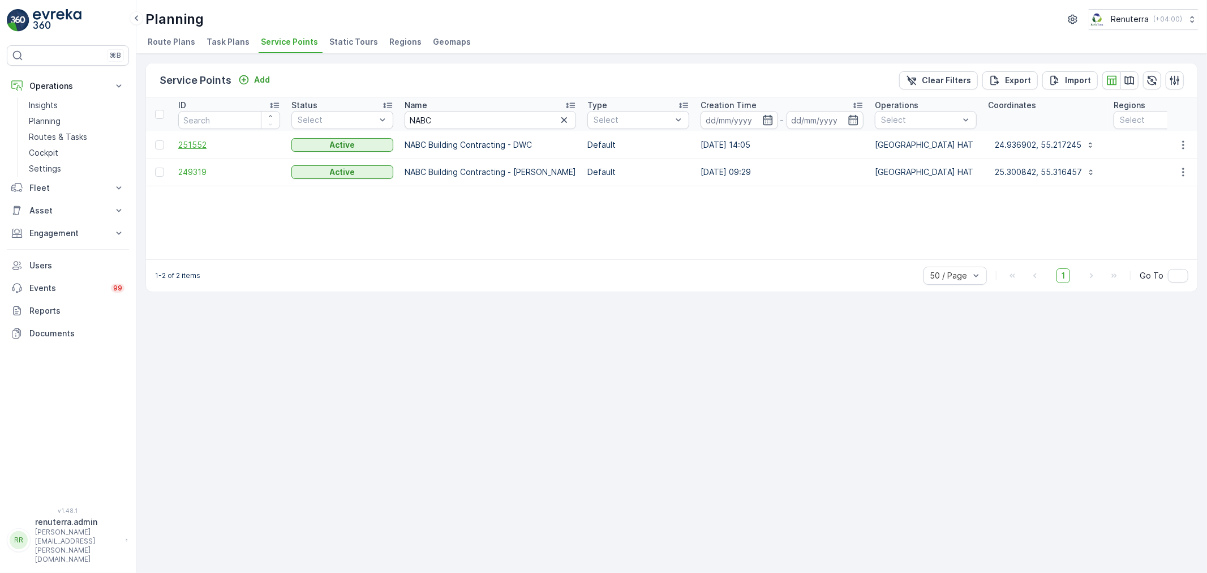
click at [201, 145] on span "251552" at bounding box center [229, 144] width 102 height 11
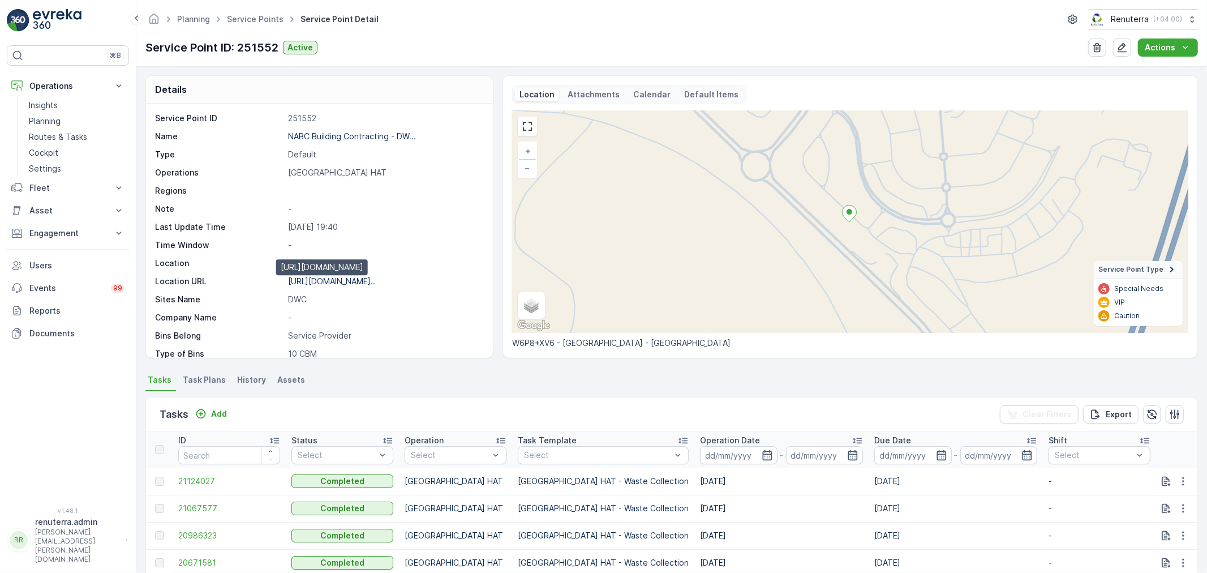
click at [323, 284] on p "[URL][DOMAIN_NAME].." at bounding box center [331, 281] width 87 height 10
click at [303, 138] on p "NABC Building Contracting - DW..." at bounding box center [352, 136] width 128 height 10
click at [61, 120] on link "Planning" at bounding box center [76, 121] width 105 height 16
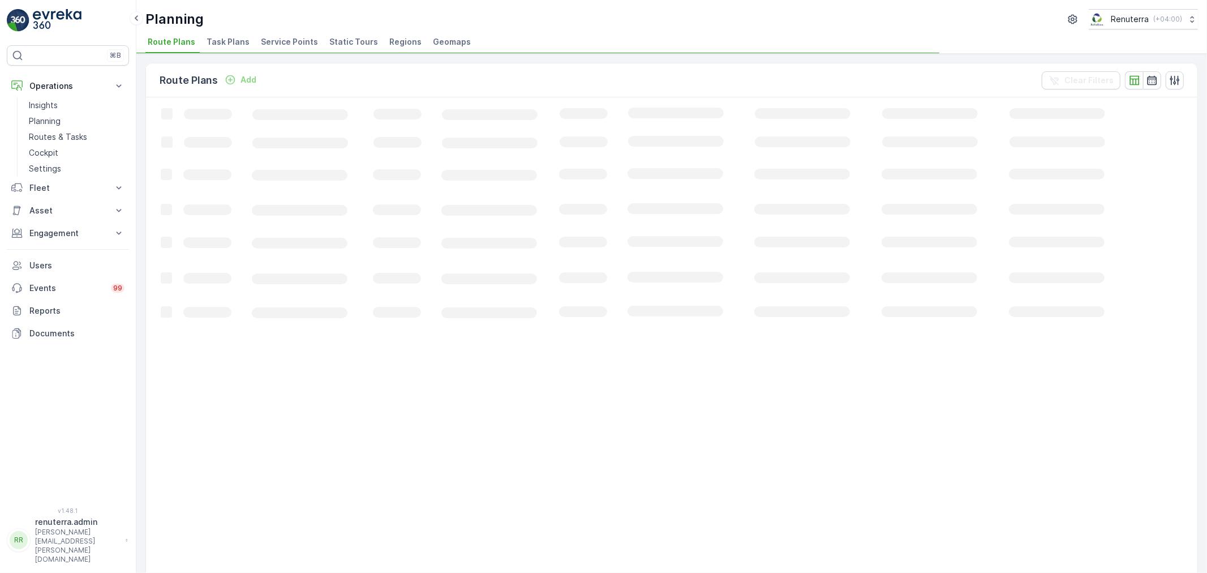
click at [264, 42] on span "Service Points" at bounding box center [289, 41] width 57 height 11
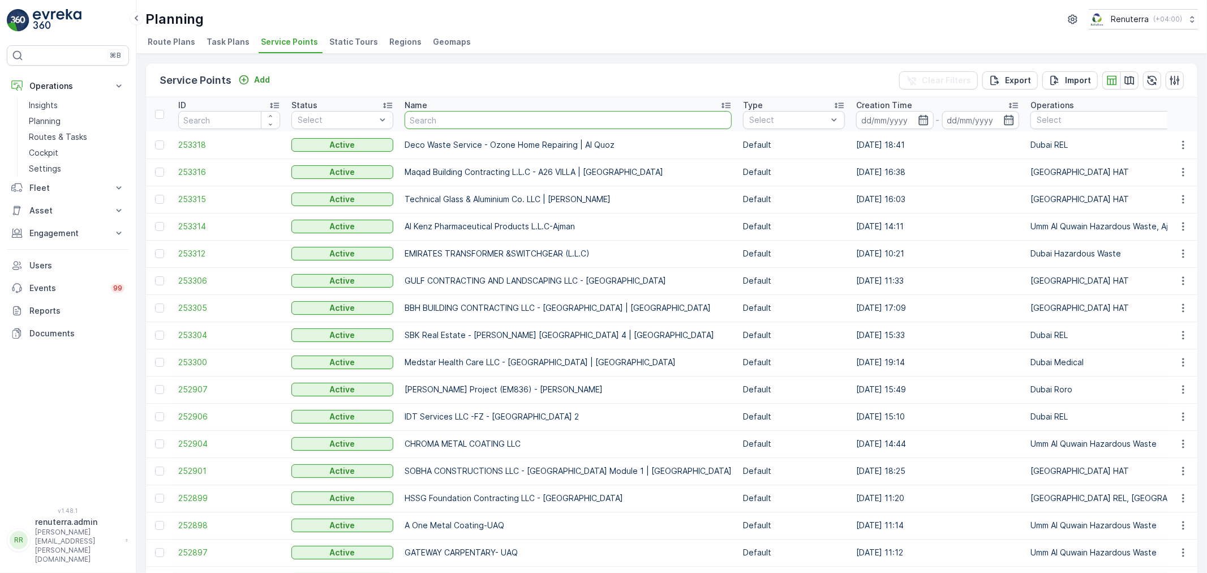
click at [448, 125] on input "text" at bounding box center [568, 120] width 327 height 18
type input "[PERSON_NAME] ad"
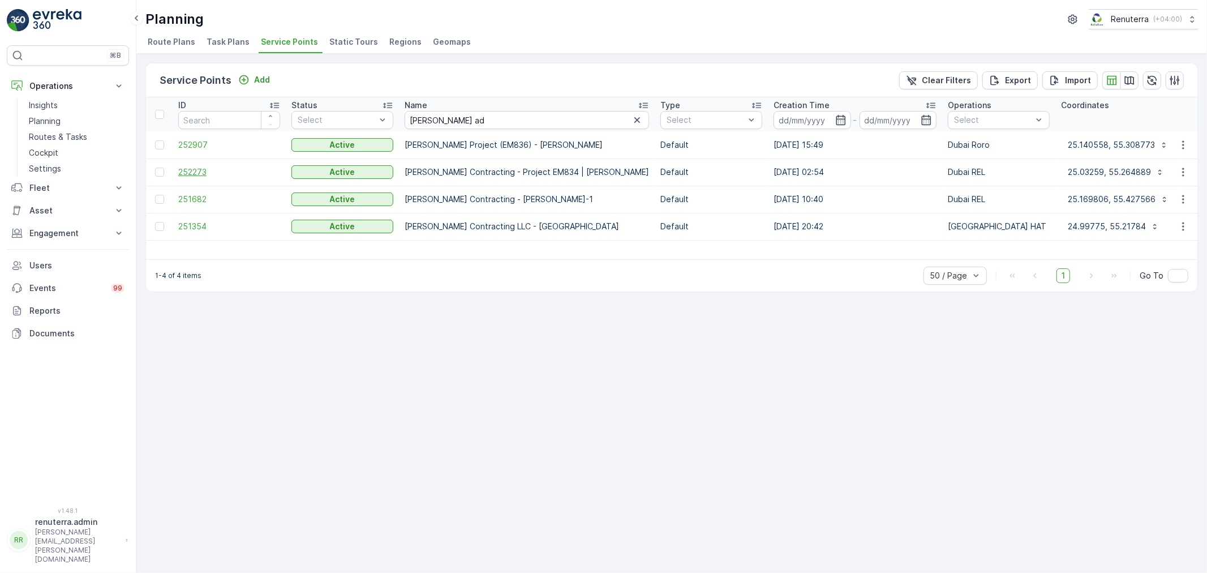
click at [208, 173] on span "252273" at bounding box center [229, 171] width 102 height 11
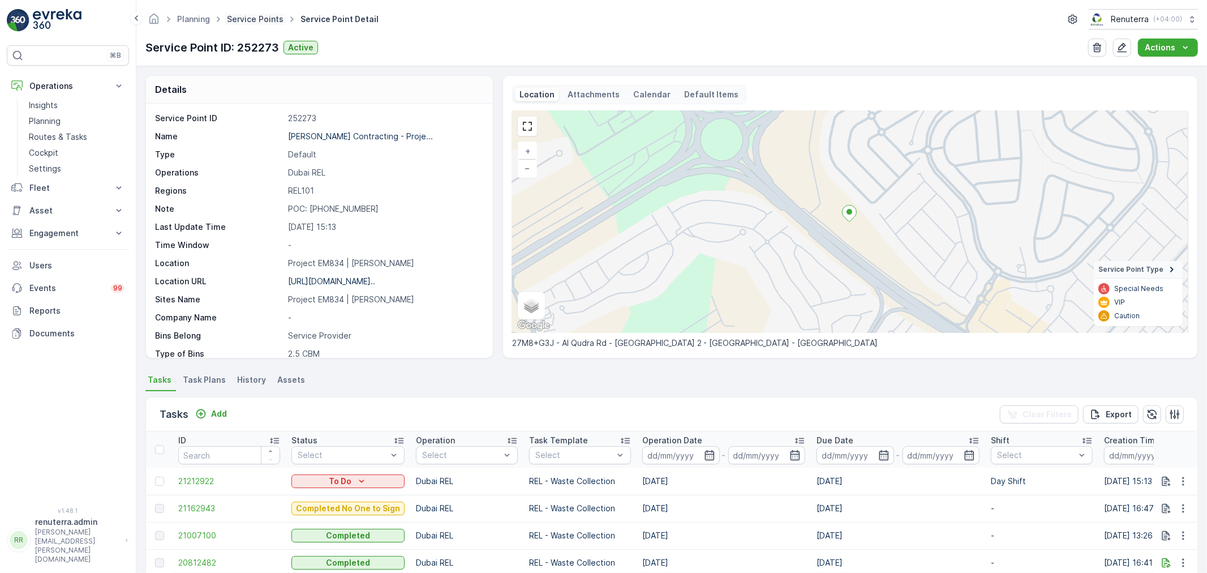
click at [238, 18] on link "Service Points" at bounding box center [255, 19] width 57 height 10
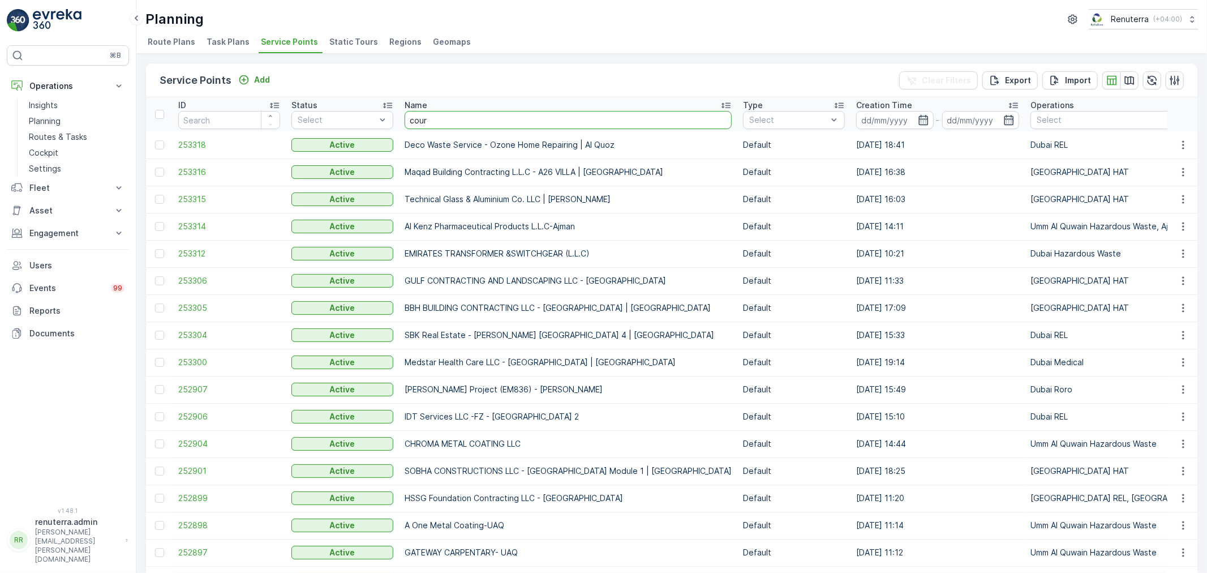
type input "court"
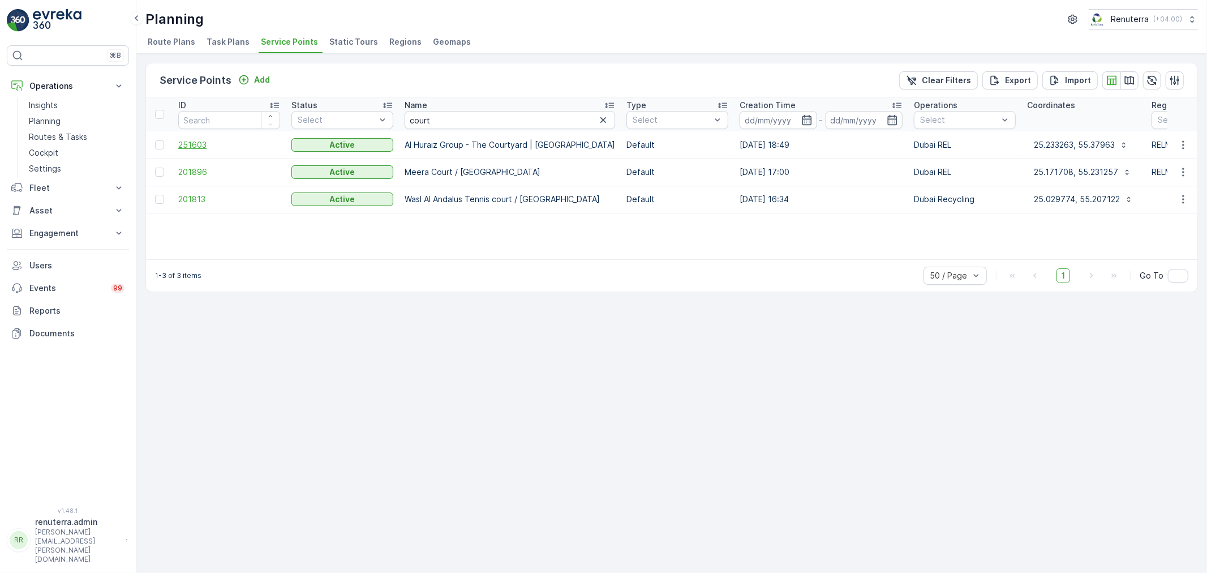
click at [207, 144] on span "251603" at bounding box center [229, 144] width 102 height 11
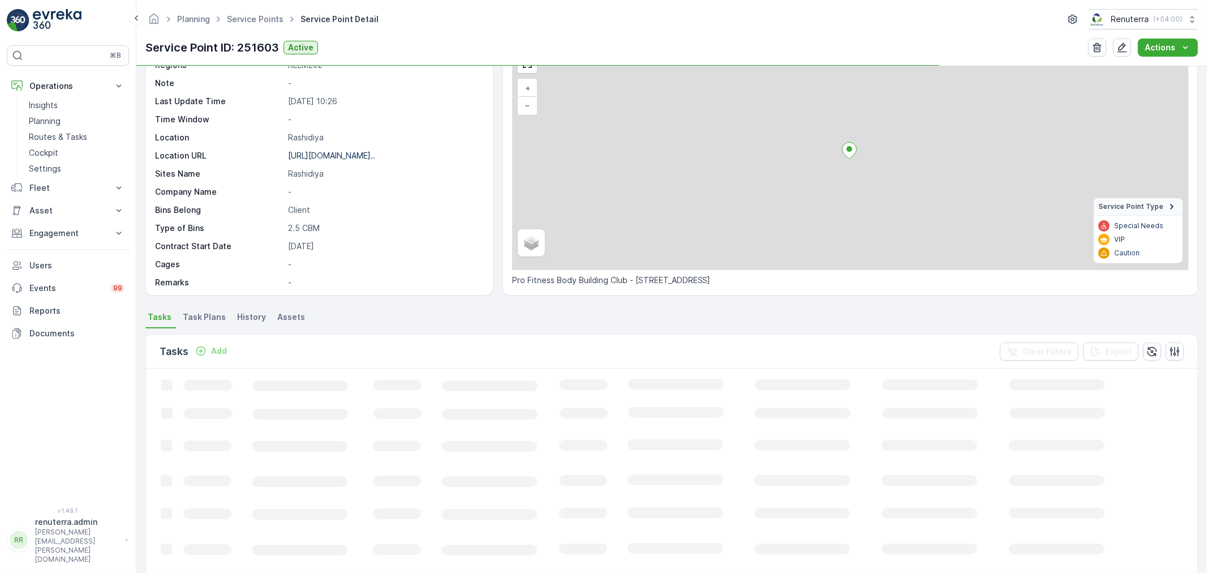
scroll to position [126, 0]
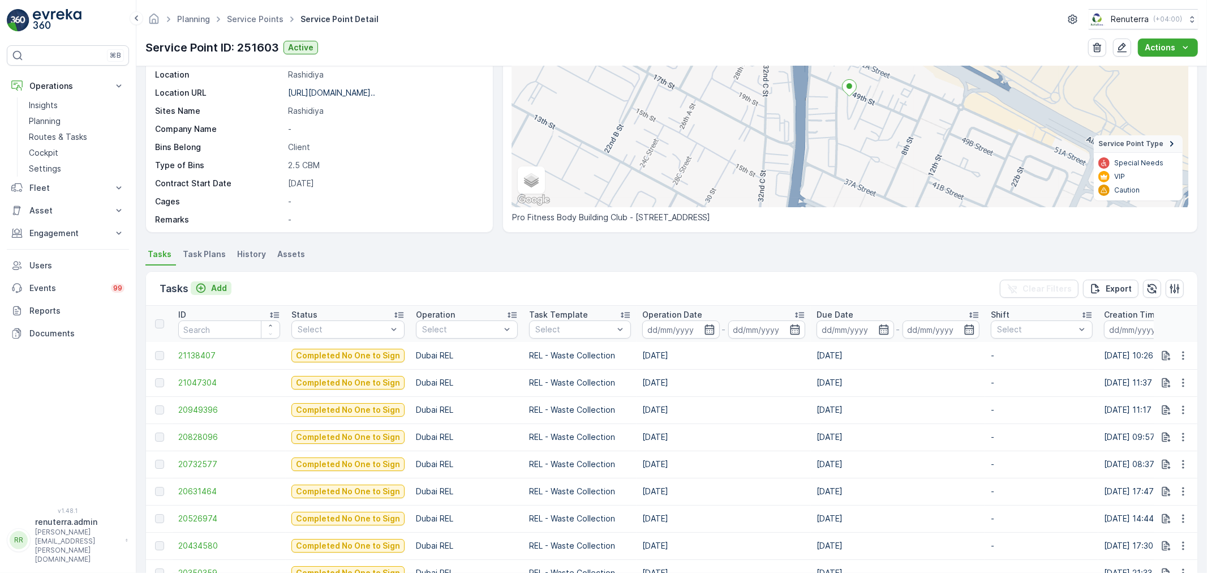
click at [220, 293] on p "Add" at bounding box center [219, 287] width 16 height 11
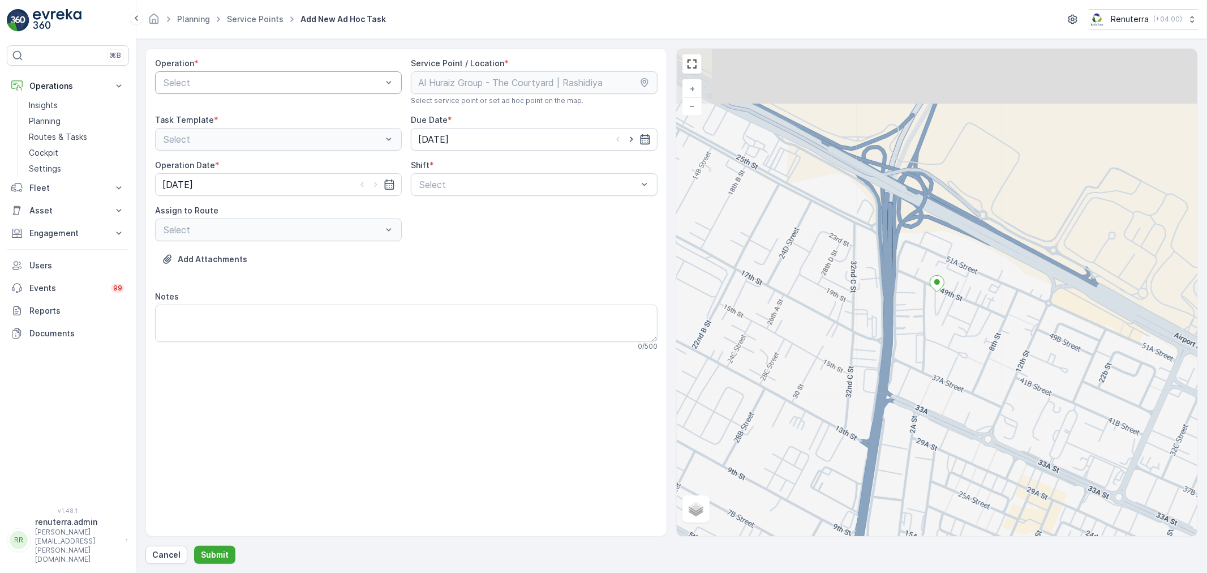
click at [234, 85] on div at bounding box center [272, 83] width 221 height 10
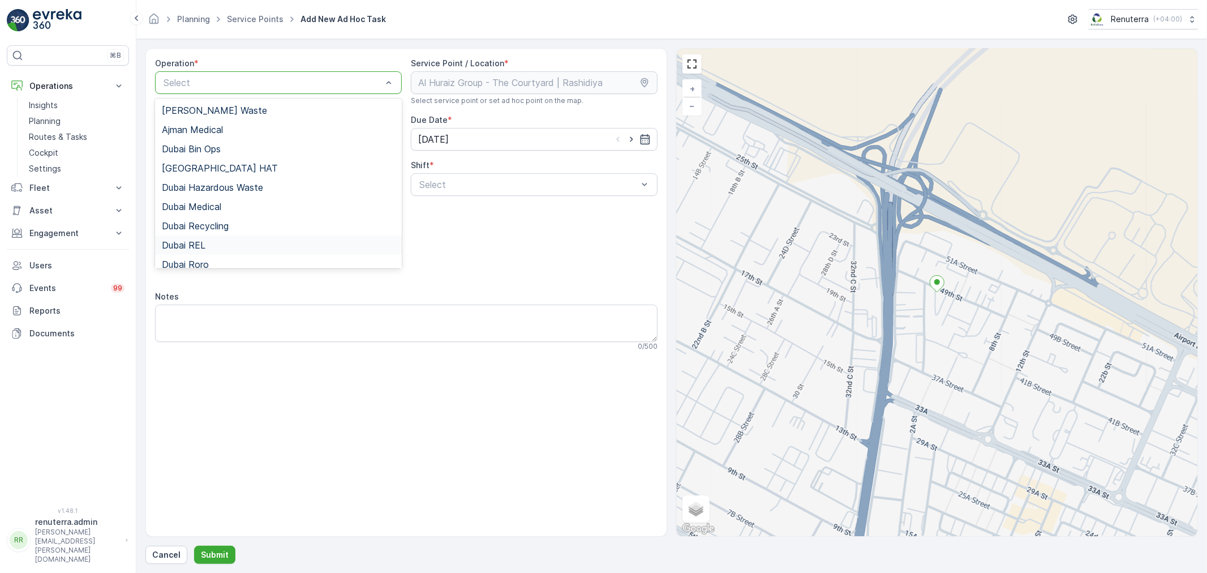
click at [211, 238] on div "Dubai REL" at bounding box center [278, 244] width 247 height 19
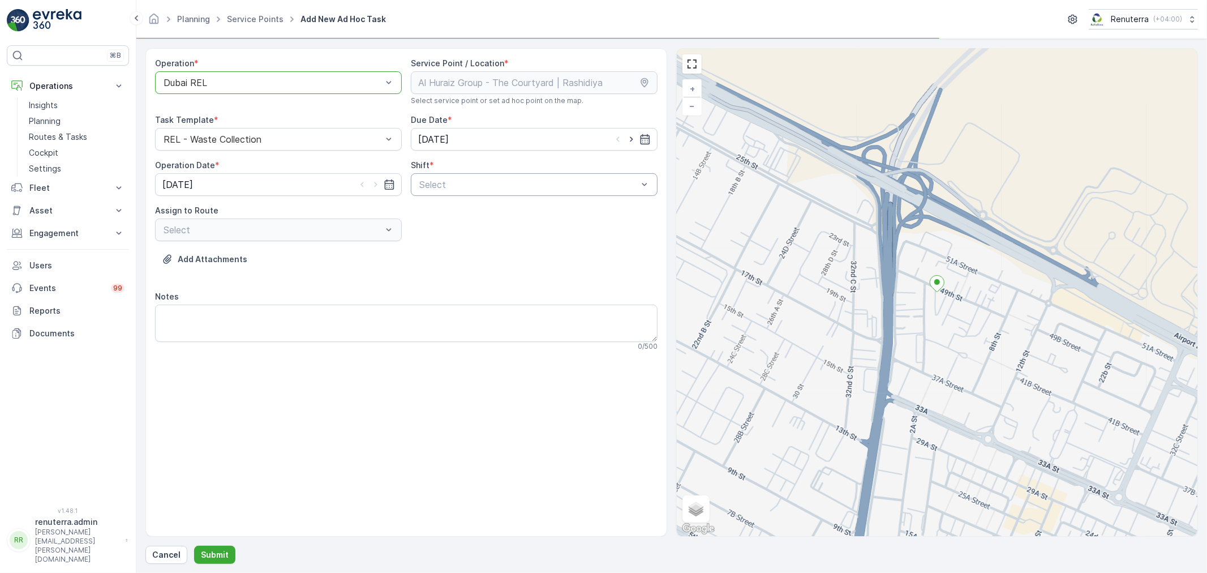
drag, startPoint x: 474, startPoint y: 176, endPoint x: 466, endPoint y: 191, distance: 17.2
click at [472, 179] on div "Select" at bounding box center [534, 184] width 247 height 23
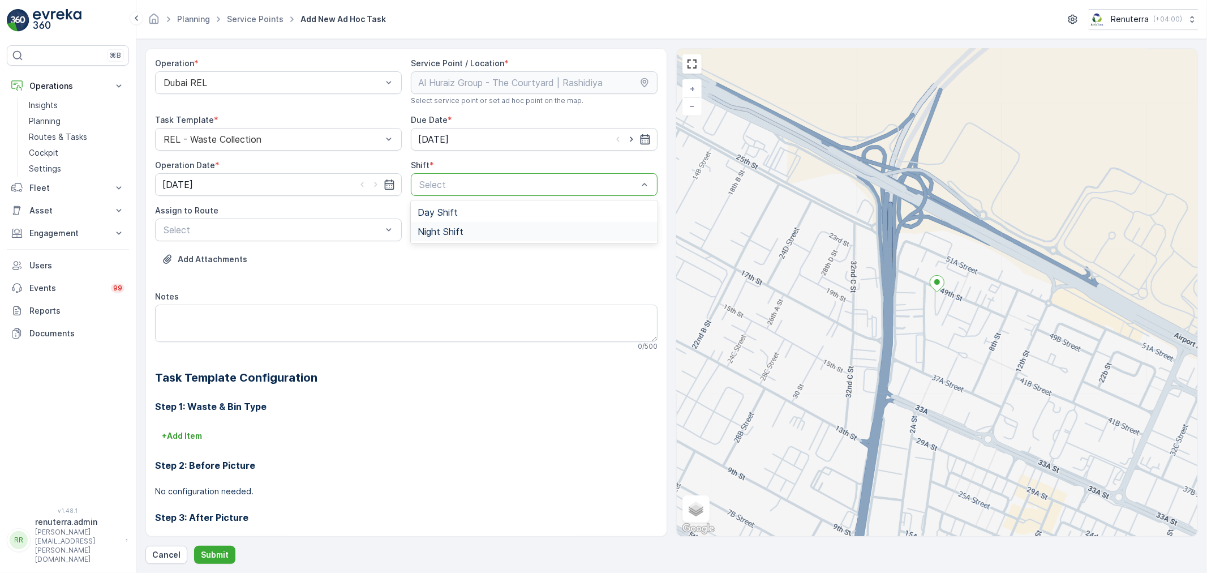
click at [462, 227] on div "Night Shift" at bounding box center [534, 231] width 233 height 10
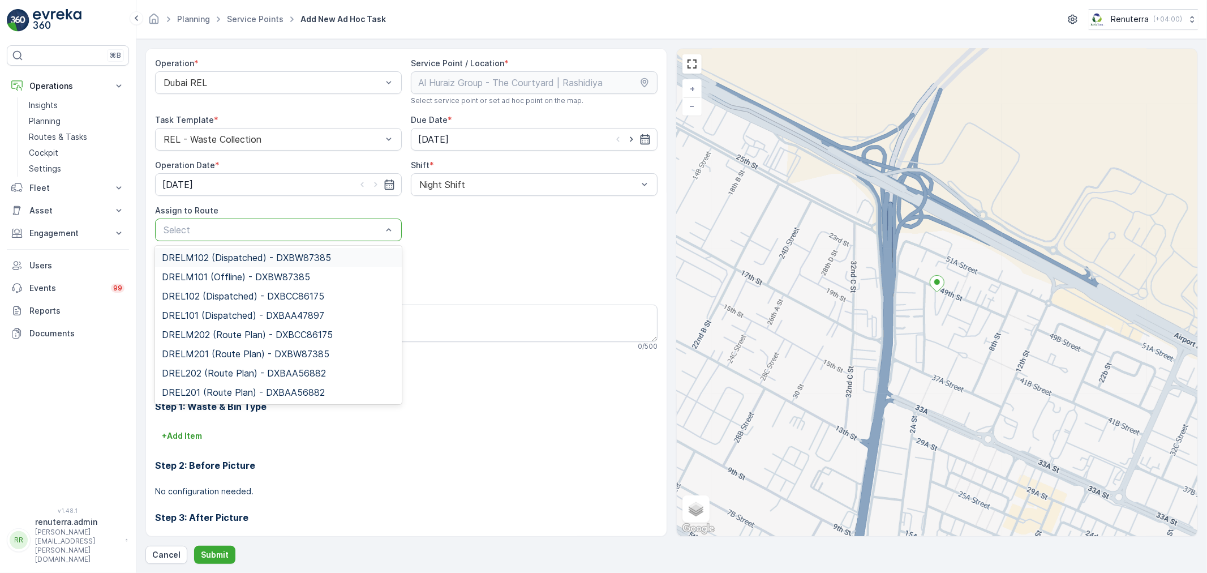
click at [303, 230] on div at bounding box center [272, 230] width 221 height 10
type input "202"
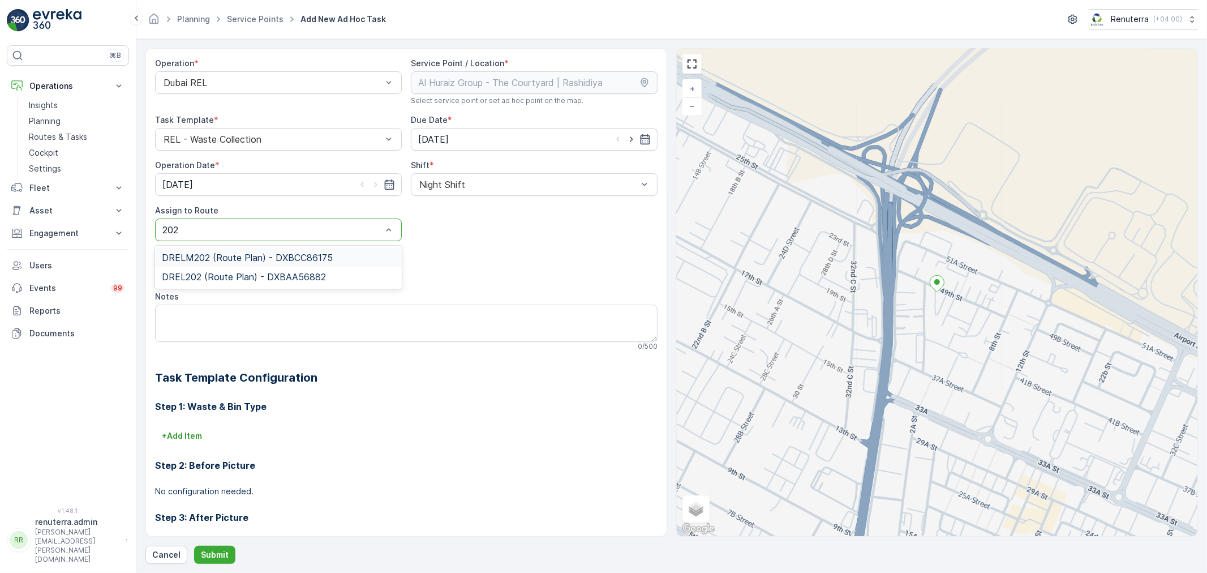
click at [282, 254] on span "DRELM202 (Route Plan) - DXBCC86175" at bounding box center [247, 257] width 171 height 10
click at [217, 546] on button "Submit" at bounding box center [214, 555] width 41 height 18
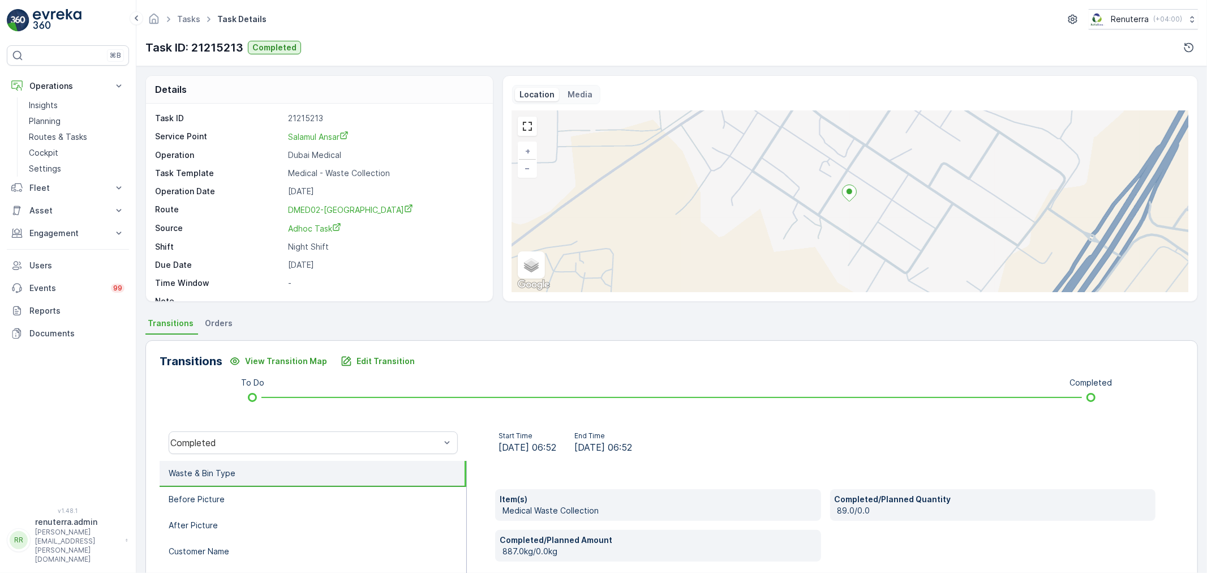
click at [60, 119] on p "Planning" at bounding box center [45, 120] width 32 height 11
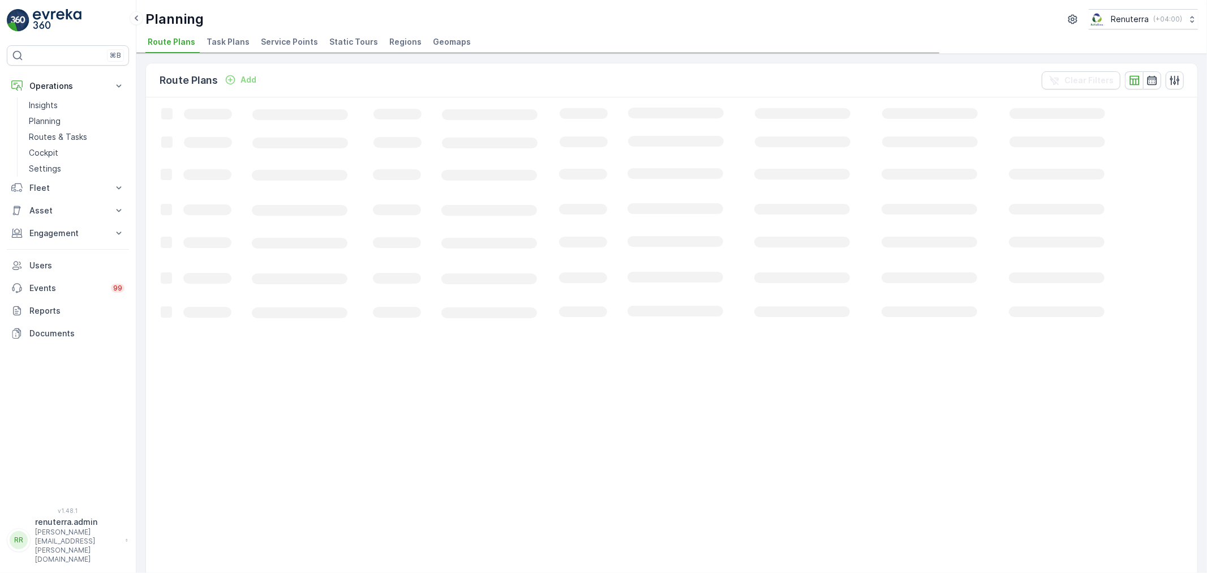
click at [281, 41] on span "Service Points" at bounding box center [289, 41] width 57 height 11
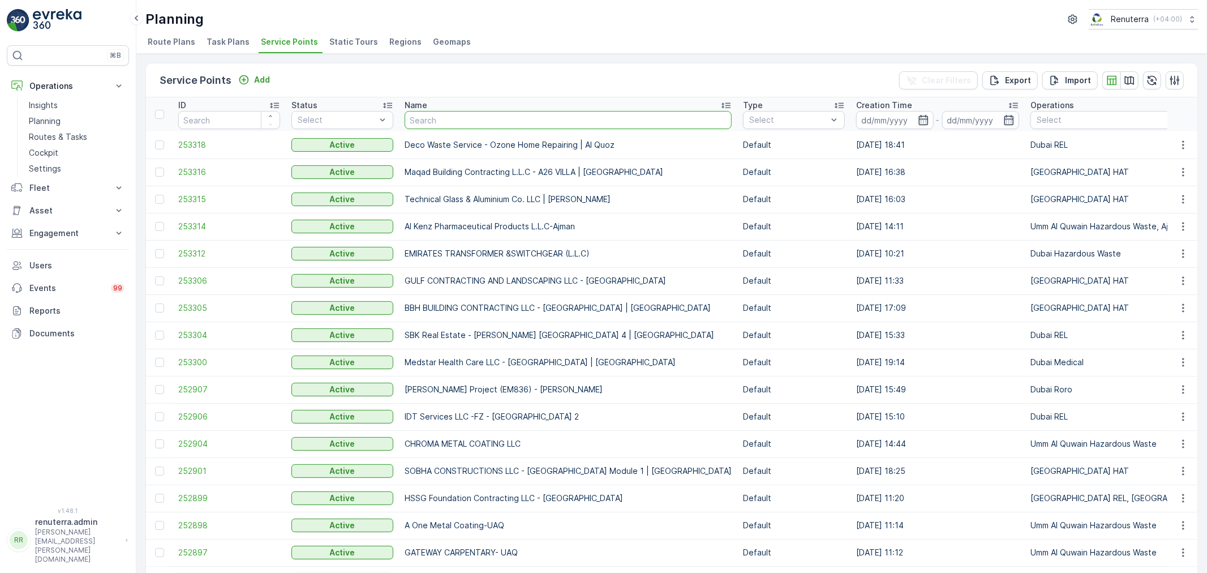
click at [474, 121] on input "text" at bounding box center [568, 120] width 327 height 18
type input "aSAK"
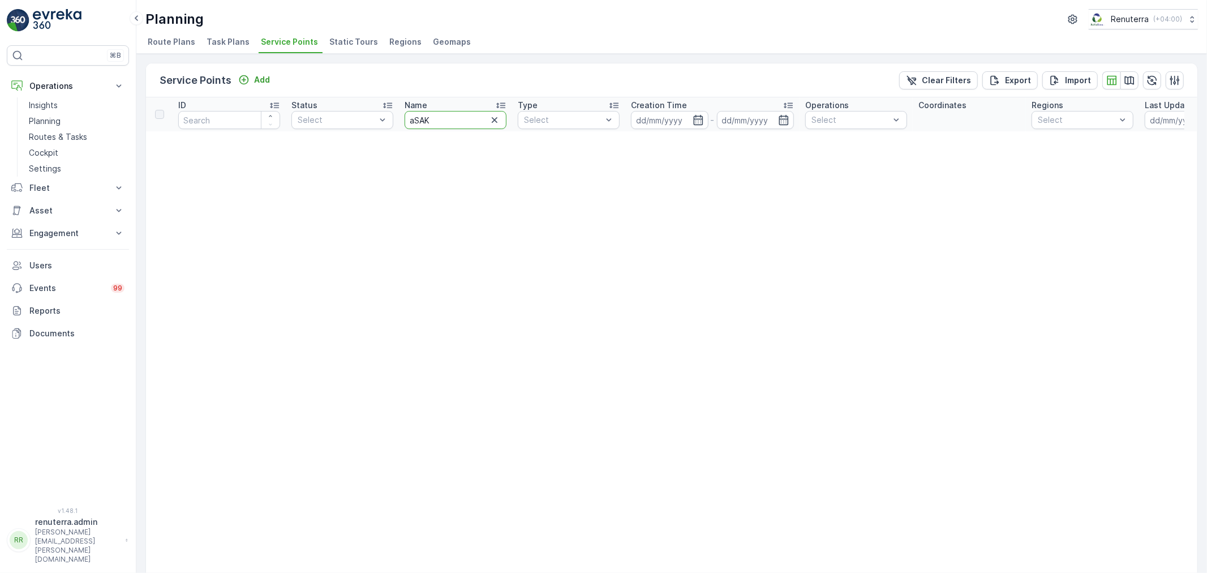
click at [473, 121] on input "aSAK" at bounding box center [456, 120] width 102 height 18
type input "a"
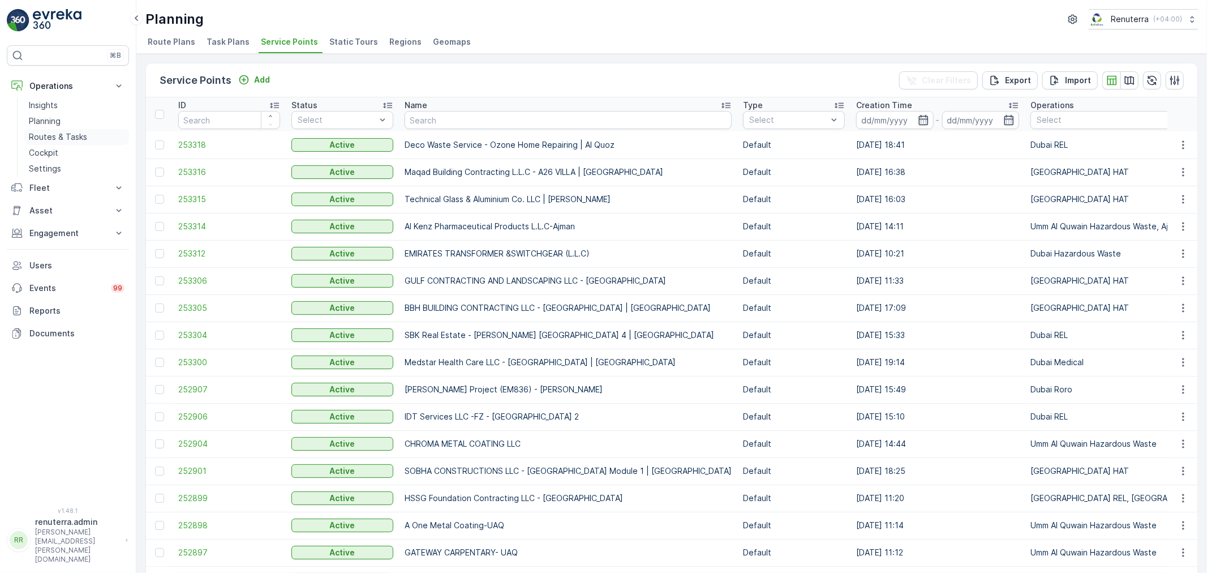
click at [60, 136] on p "Routes & Tasks" at bounding box center [58, 136] width 58 height 11
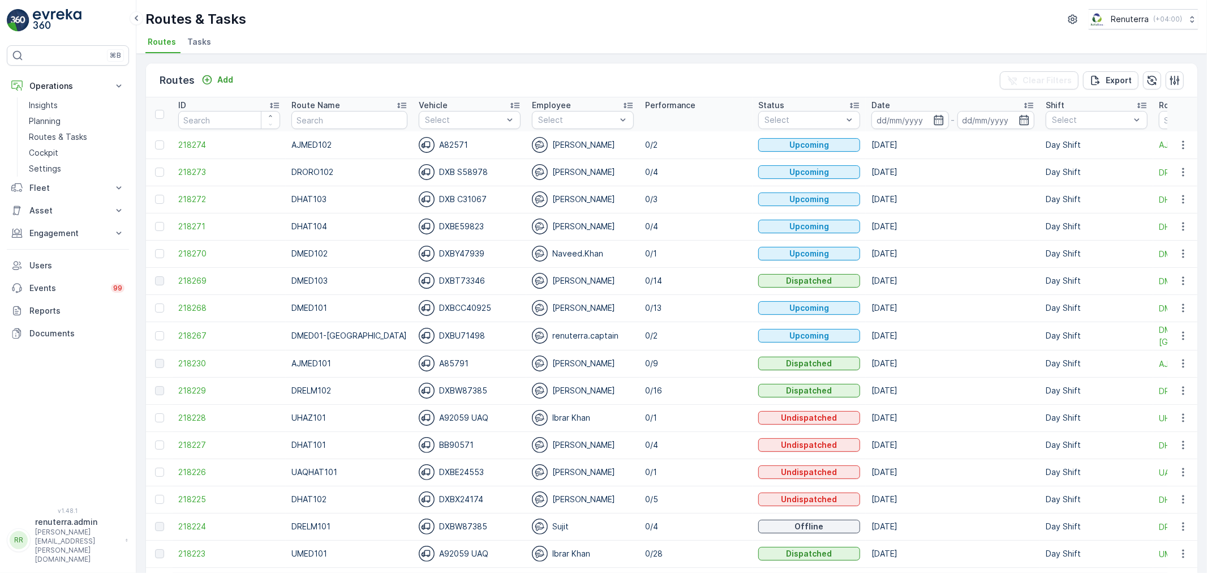
click at [204, 42] on span "Tasks" at bounding box center [199, 41] width 24 height 11
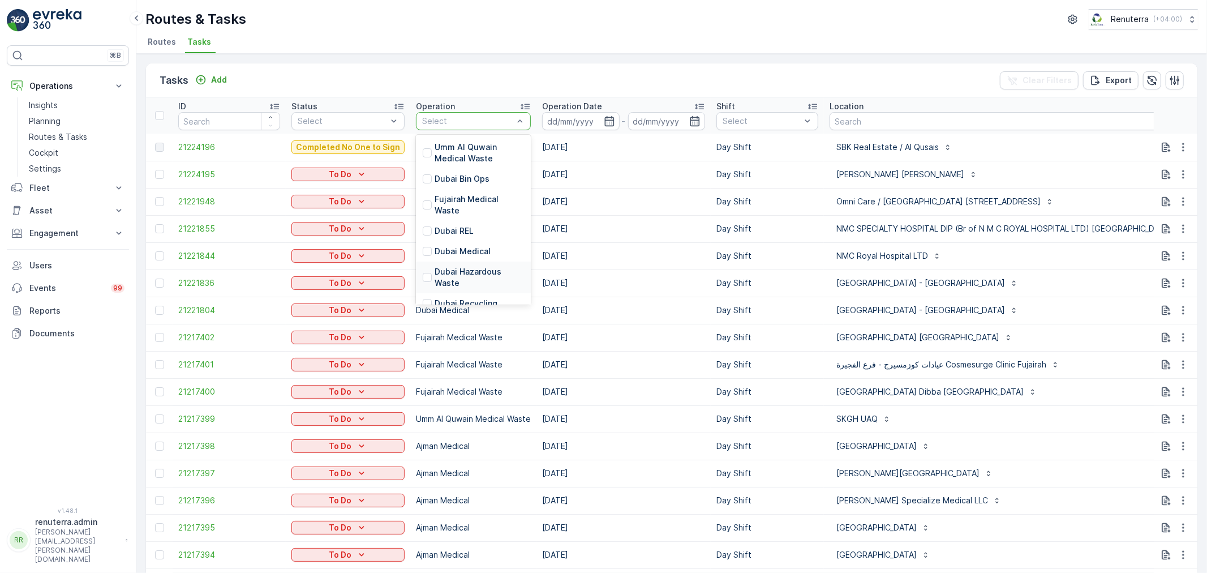
scroll to position [63, 0]
click at [453, 276] on p "[GEOGRAPHIC_DATA] HAT" at bounding box center [479, 287] width 89 height 23
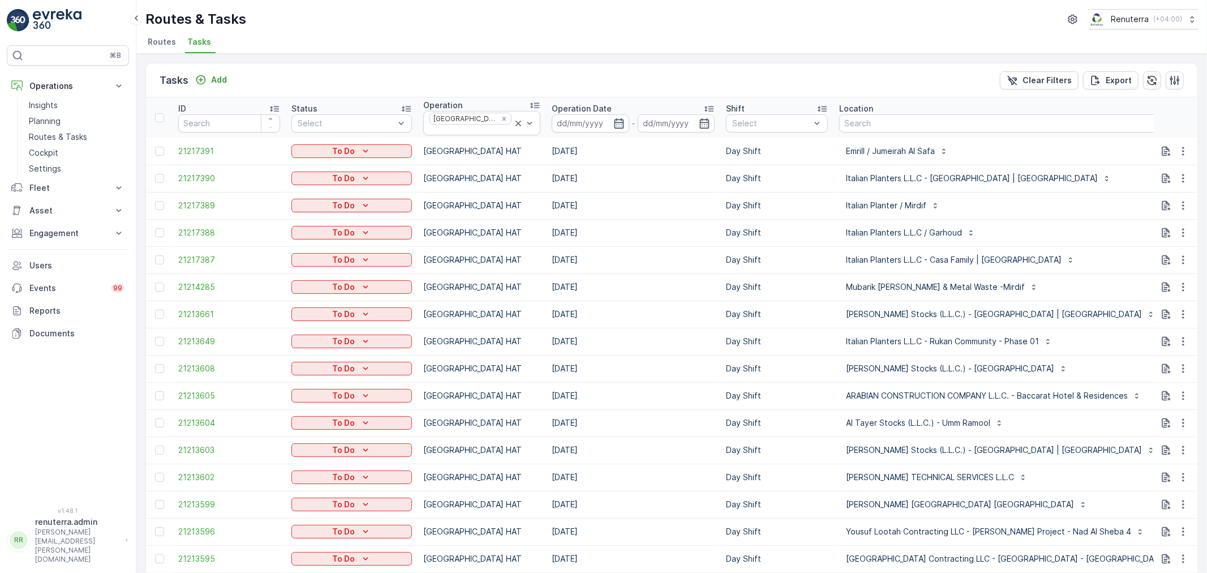
click at [609, 122] on div "-" at bounding box center [633, 123] width 163 height 18
click at [614, 120] on icon "button" at bounding box center [619, 123] width 10 height 10
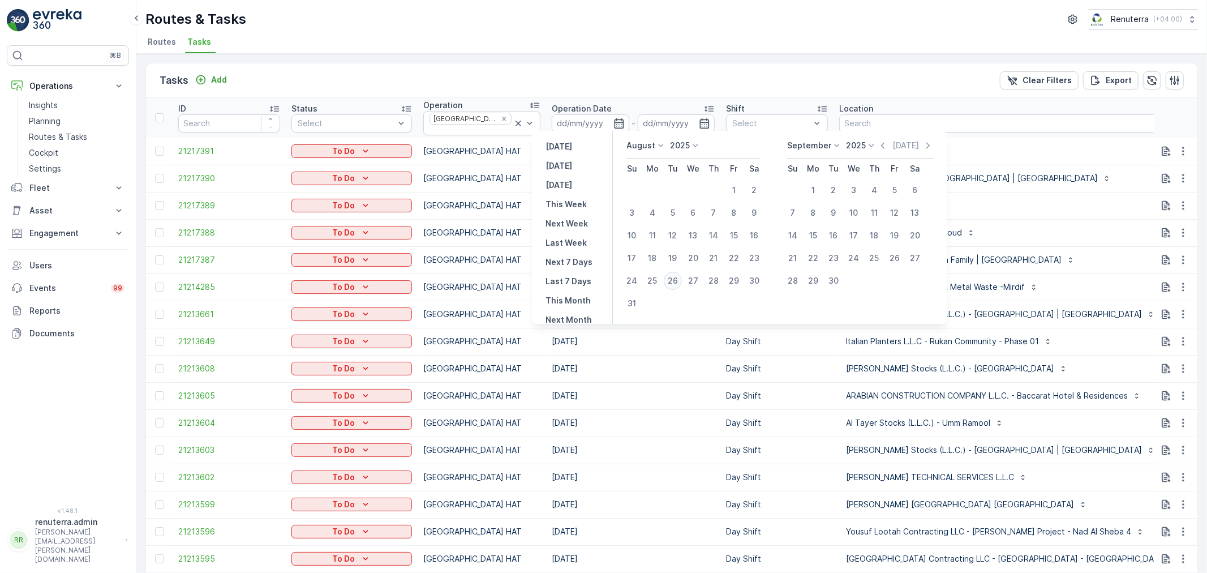
click at [666, 278] on div "26" at bounding box center [673, 281] width 18 height 18
type input "[DATE]"
click at [669, 276] on div "26" at bounding box center [673, 281] width 18 height 18
type input "[DATE]"
click at [669, 276] on div "26" at bounding box center [673, 281] width 18 height 18
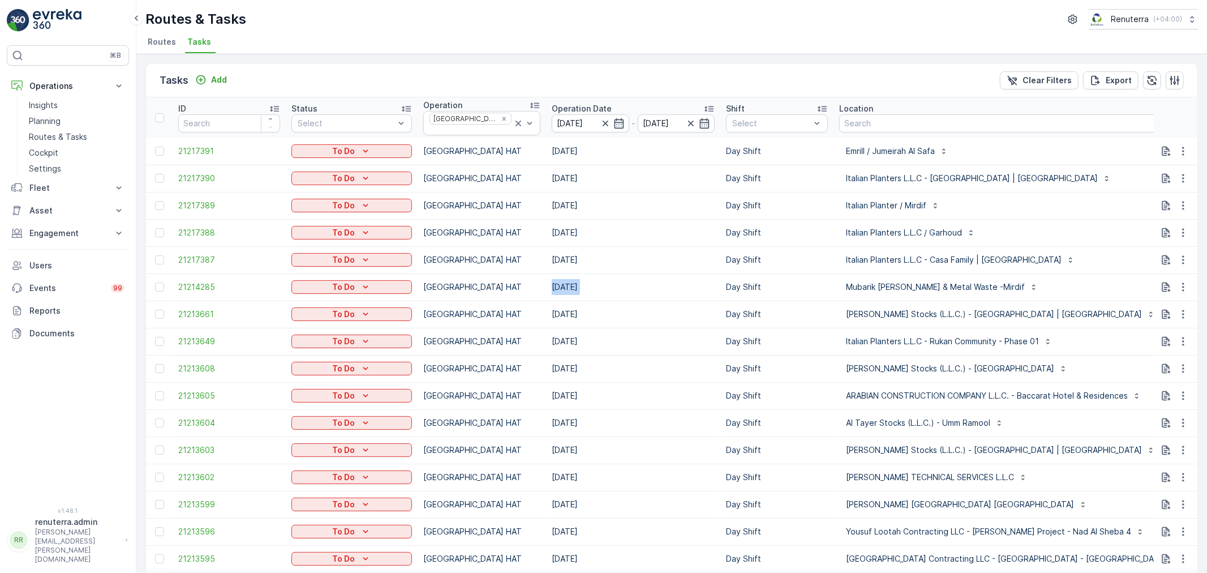
click at [669, 276] on td "[DATE]" at bounding box center [633, 286] width 174 height 27
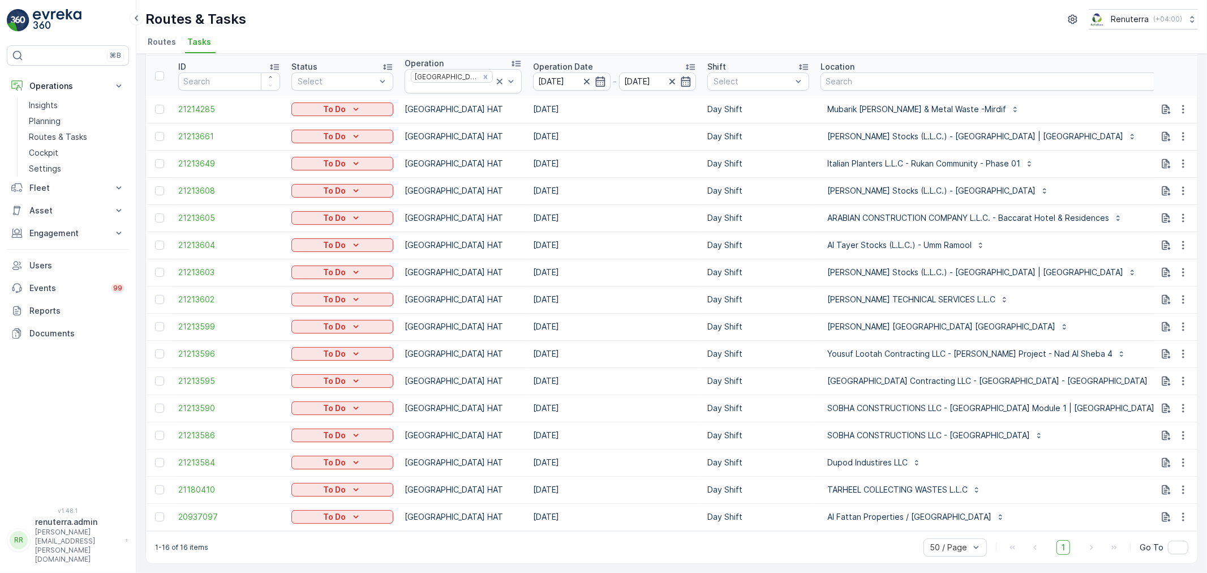
scroll to position [0, 21]
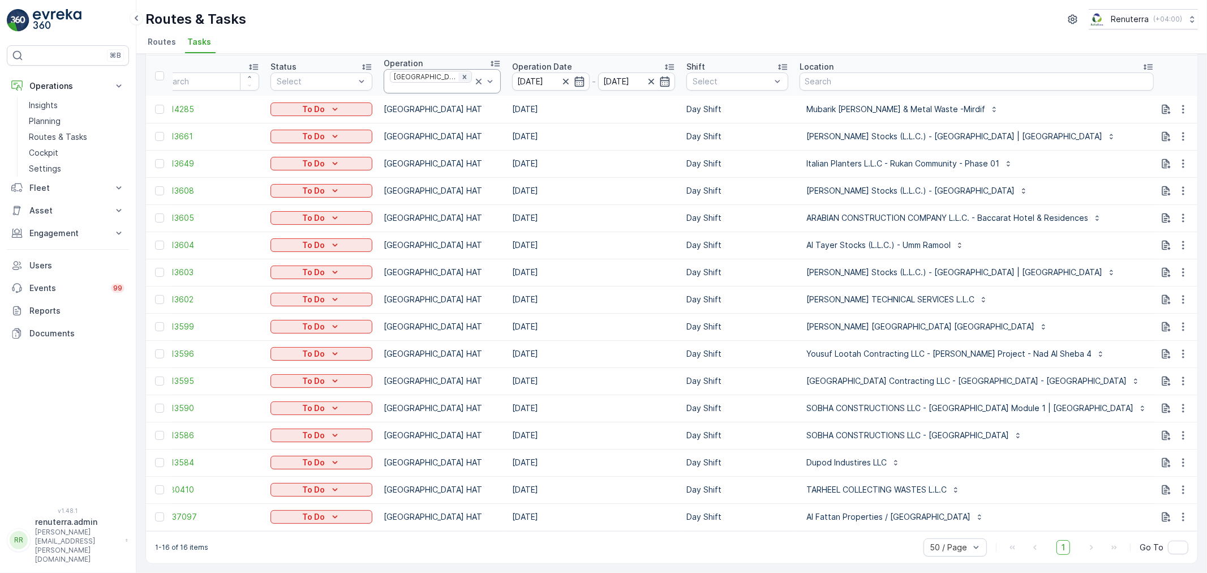
click at [462, 79] on icon "Remove Dubai HAT" at bounding box center [464, 77] width 4 height 4
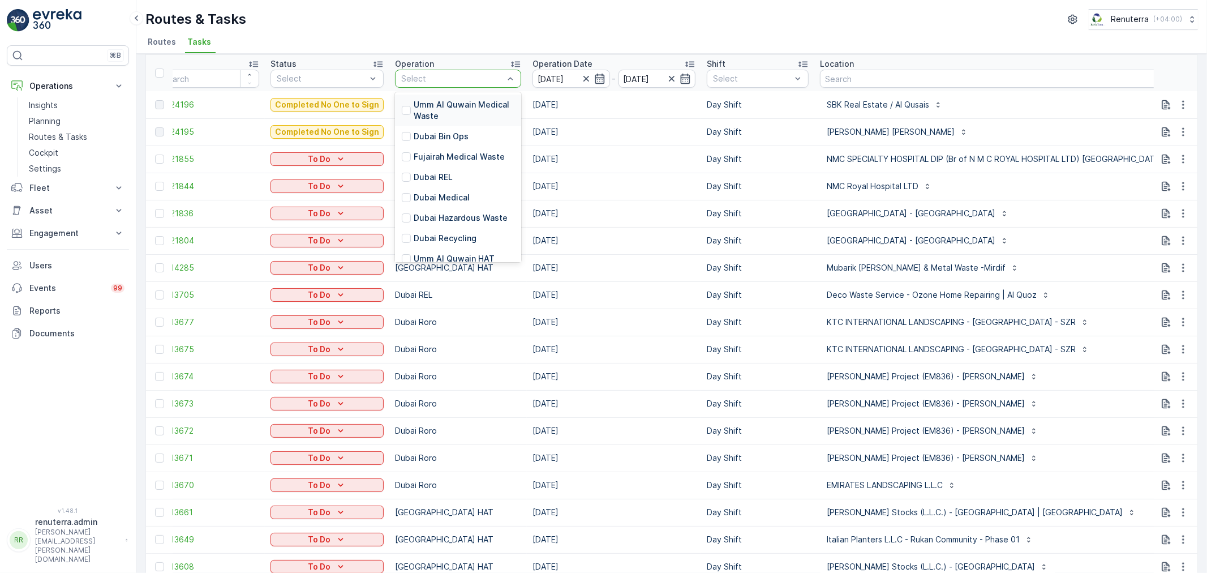
click at [432, 71] on div "Select" at bounding box center [458, 79] width 126 height 18
click at [455, 207] on div "Dubai Roro" at bounding box center [458, 217] width 126 height 20
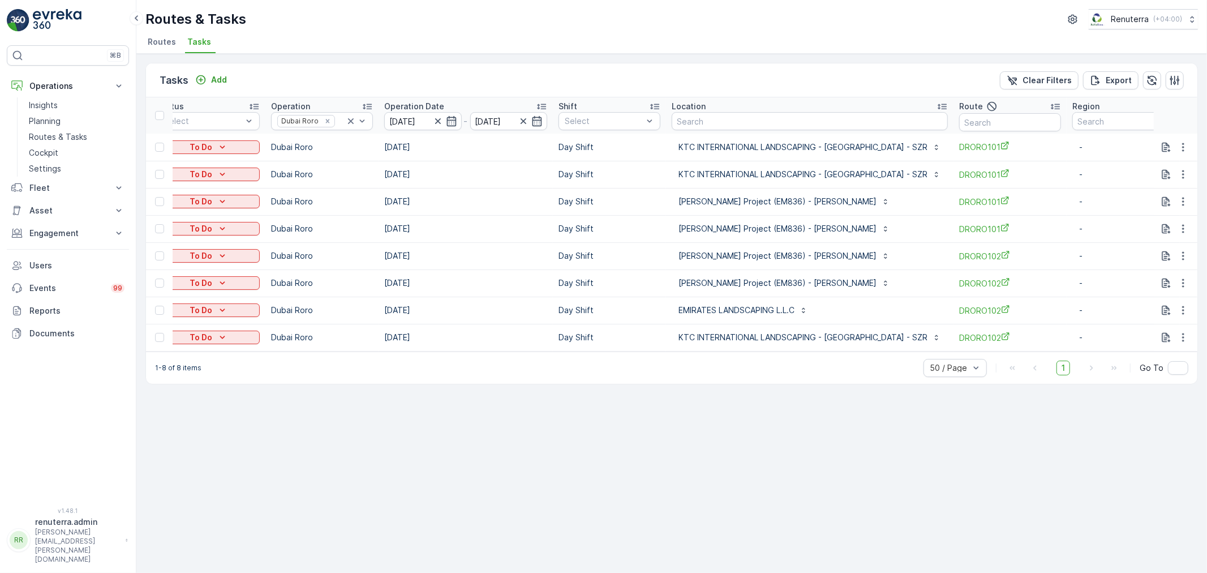
scroll to position [0, 143]
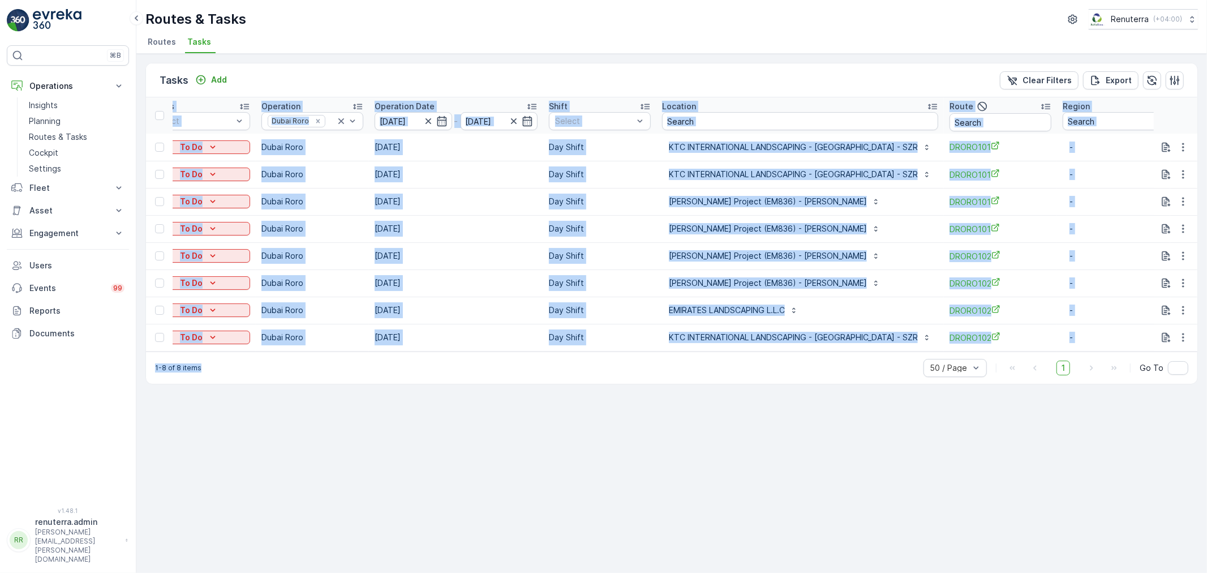
drag, startPoint x: 895, startPoint y: 358, endPoint x: 912, endPoint y: 355, distance: 17.8
click at [912, 355] on div "Tasks Add Clear Filters Export ID Status Select Operation Dubai Roro Operation …" at bounding box center [671, 223] width 1053 height 321
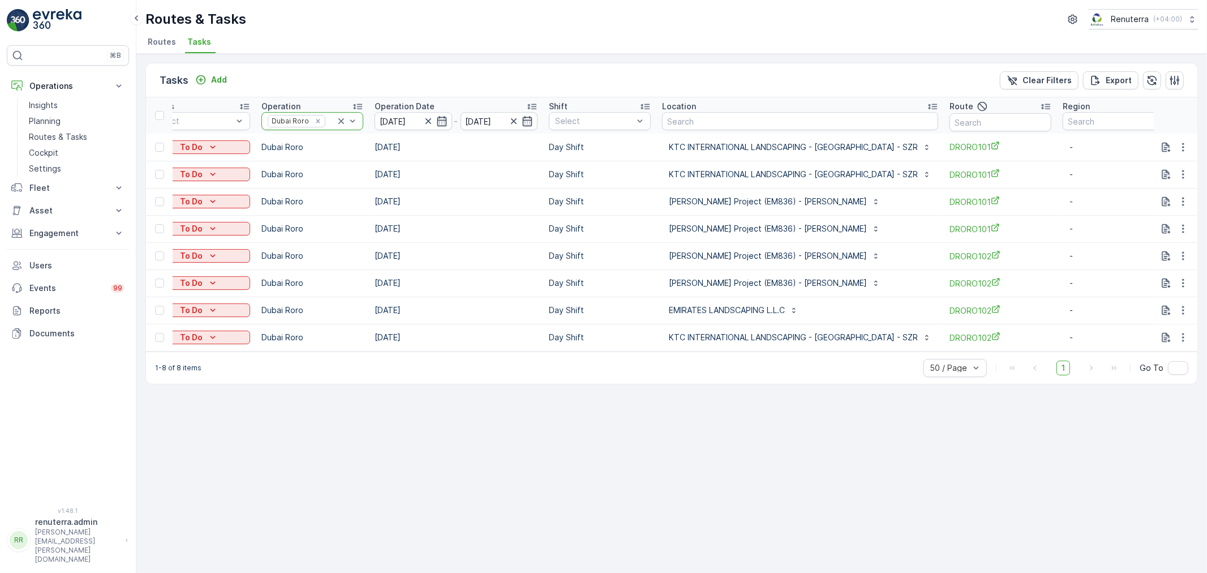
click at [342, 115] on icon at bounding box center [341, 120] width 11 height 11
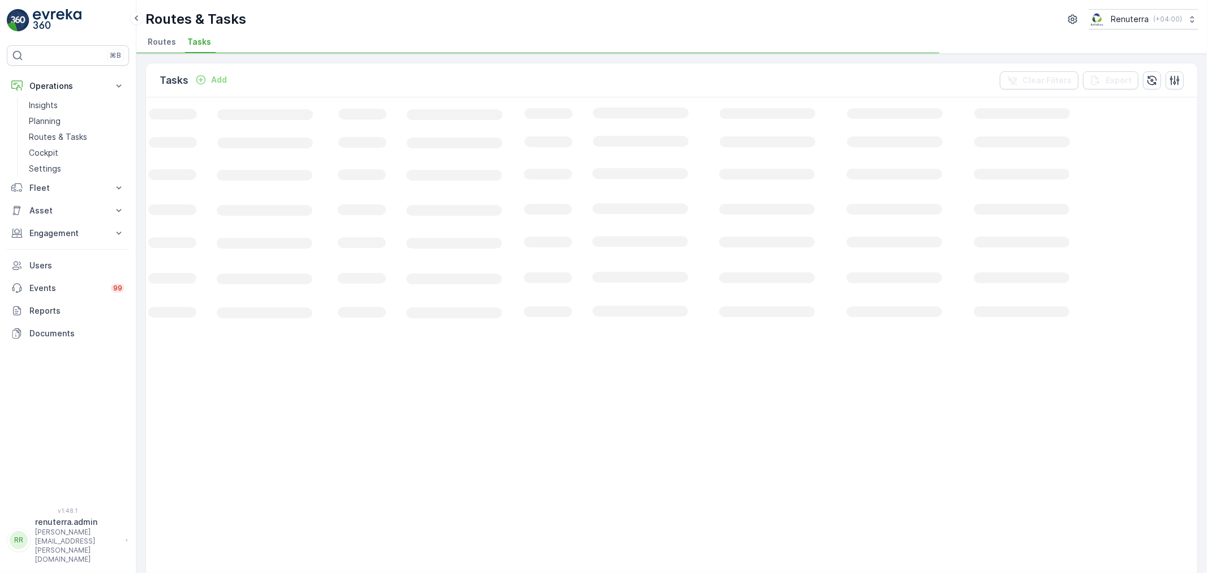
scroll to position [0, 37]
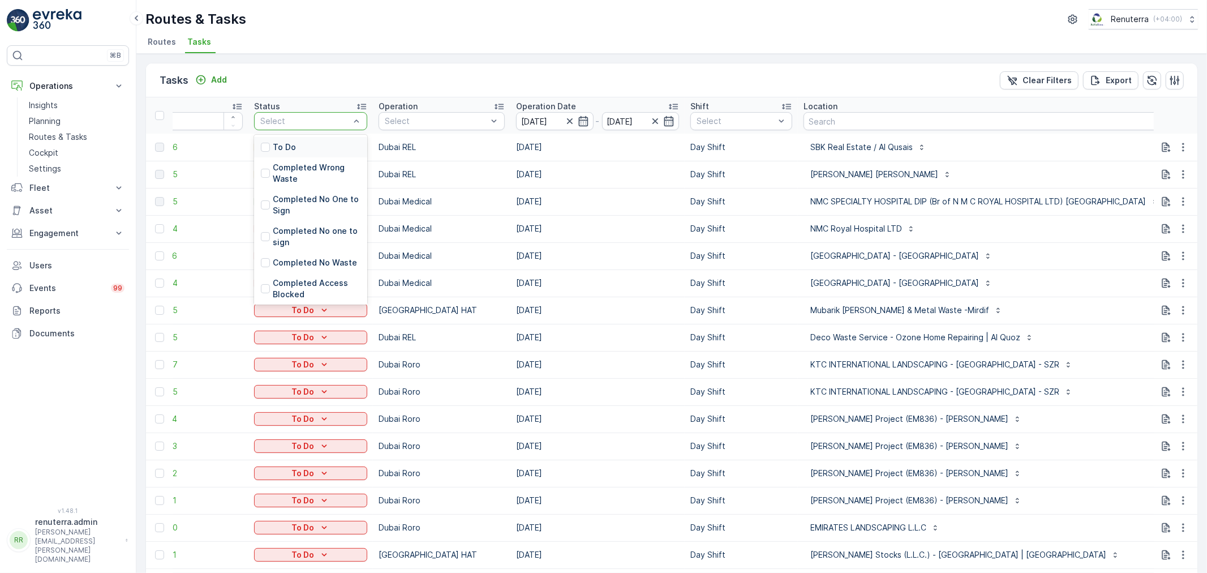
click at [318, 117] on div at bounding box center [305, 121] width 92 height 9
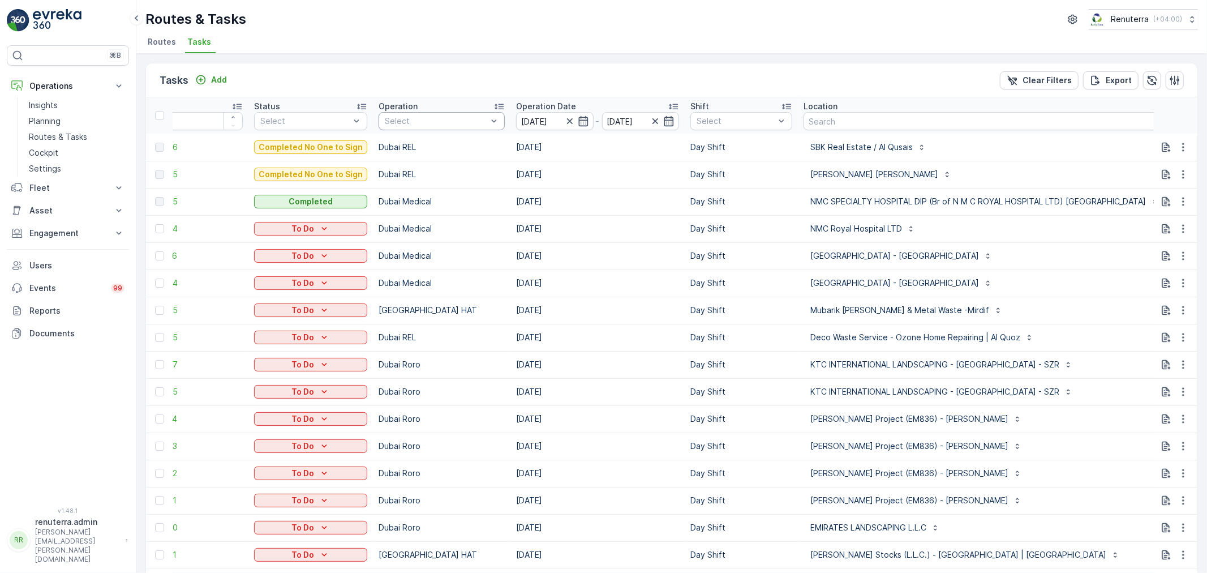
drag, startPoint x: 499, startPoint y: 43, endPoint x: 471, endPoint y: 127, distance: 88.4
click at [499, 44] on ul "Routes Tasks" at bounding box center [667, 43] width 1044 height 19
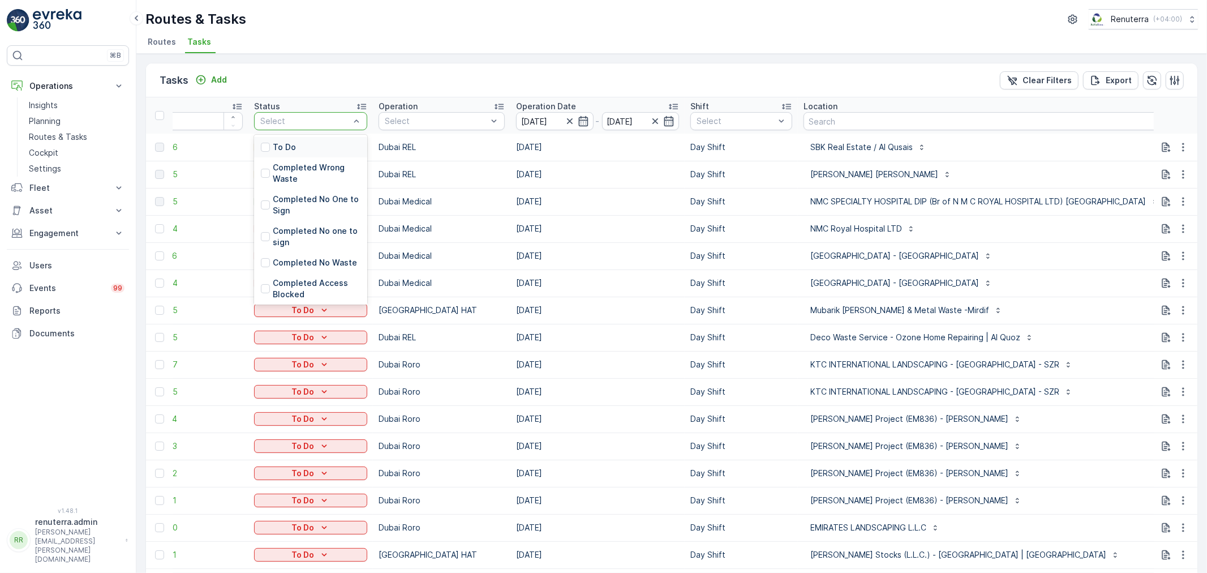
click at [293, 123] on div at bounding box center [305, 121] width 92 height 9
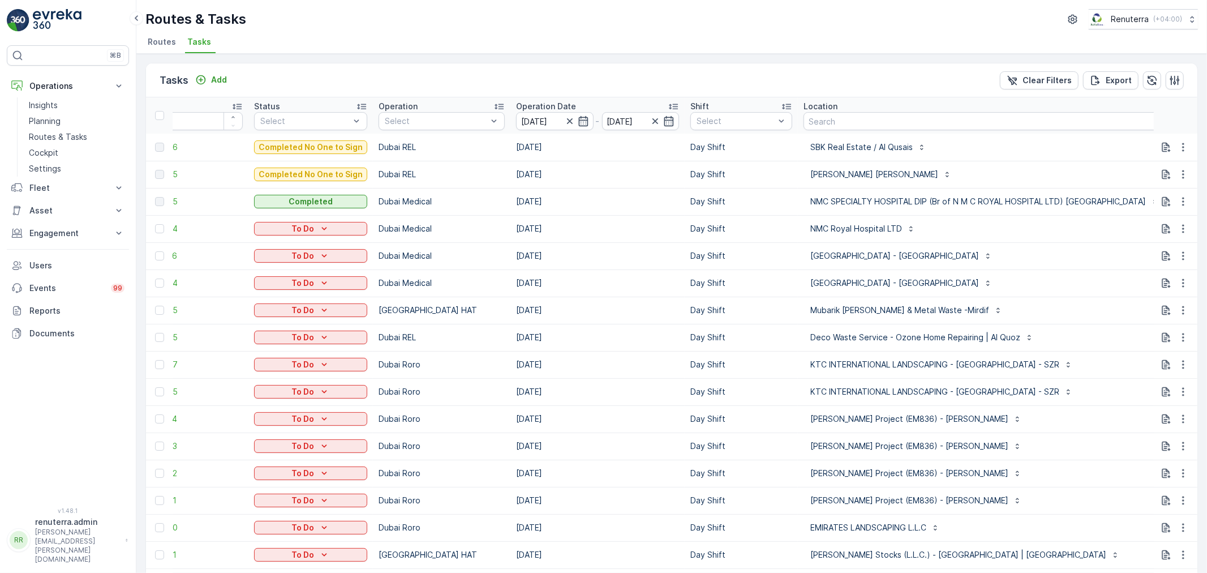
drag, startPoint x: 603, startPoint y: 10, endPoint x: 592, endPoint y: 20, distance: 14.8
click at [598, 14] on div "Routes & Tasks Renuterra ( +04:00 )" at bounding box center [671, 19] width 1053 height 20
click at [603, 220] on td "[DATE]" at bounding box center [598, 228] width 174 height 27
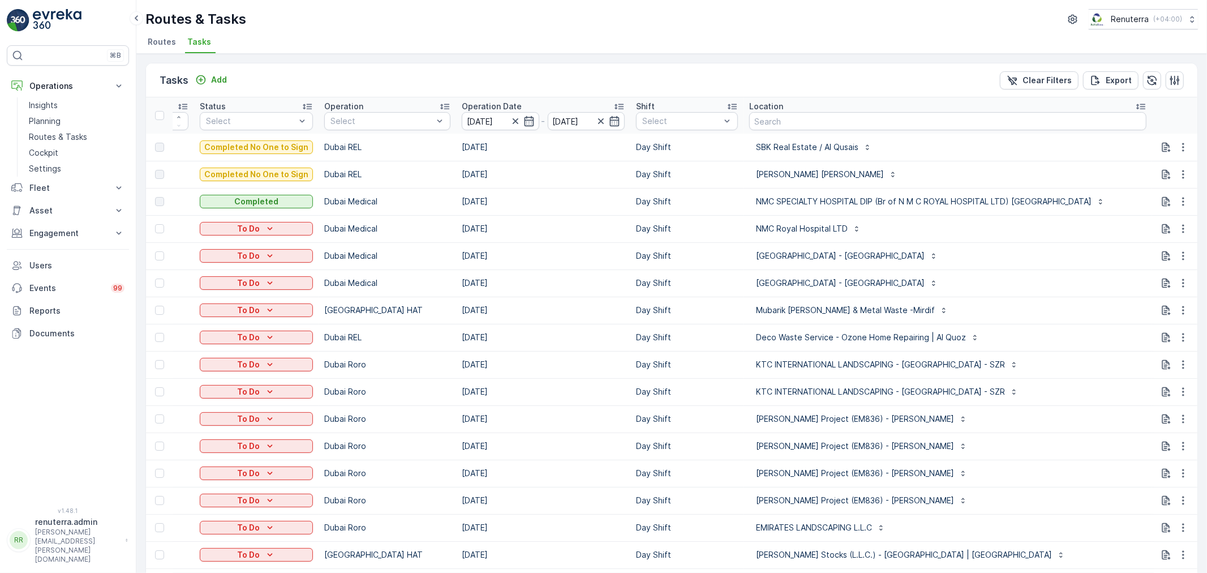
scroll to position [0, 113]
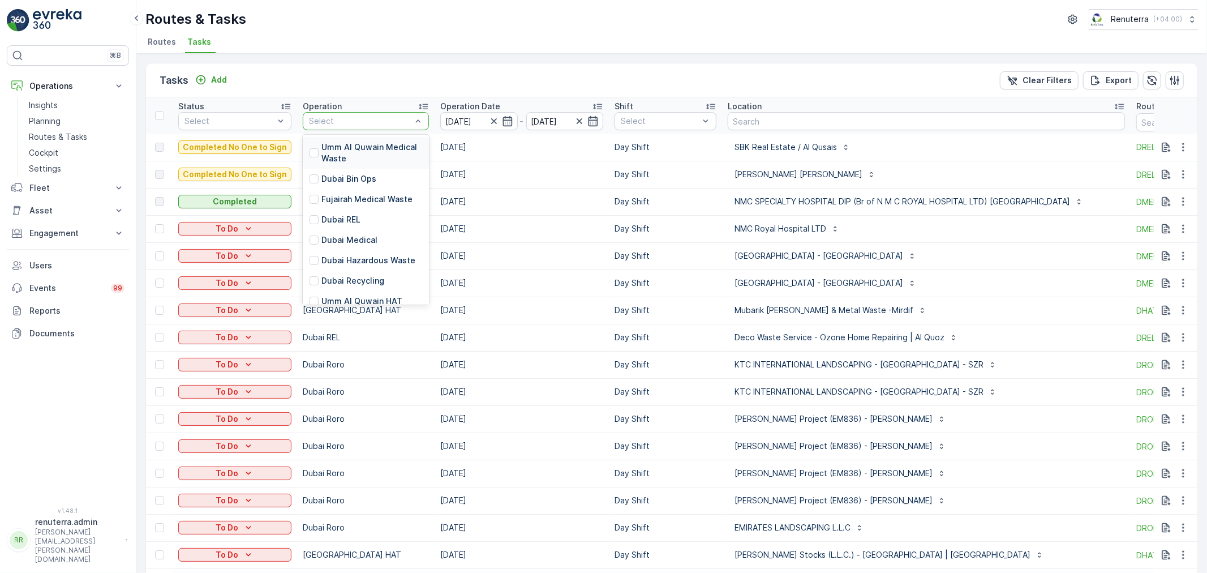
click at [361, 123] on div at bounding box center [360, 121] width 105 height 9
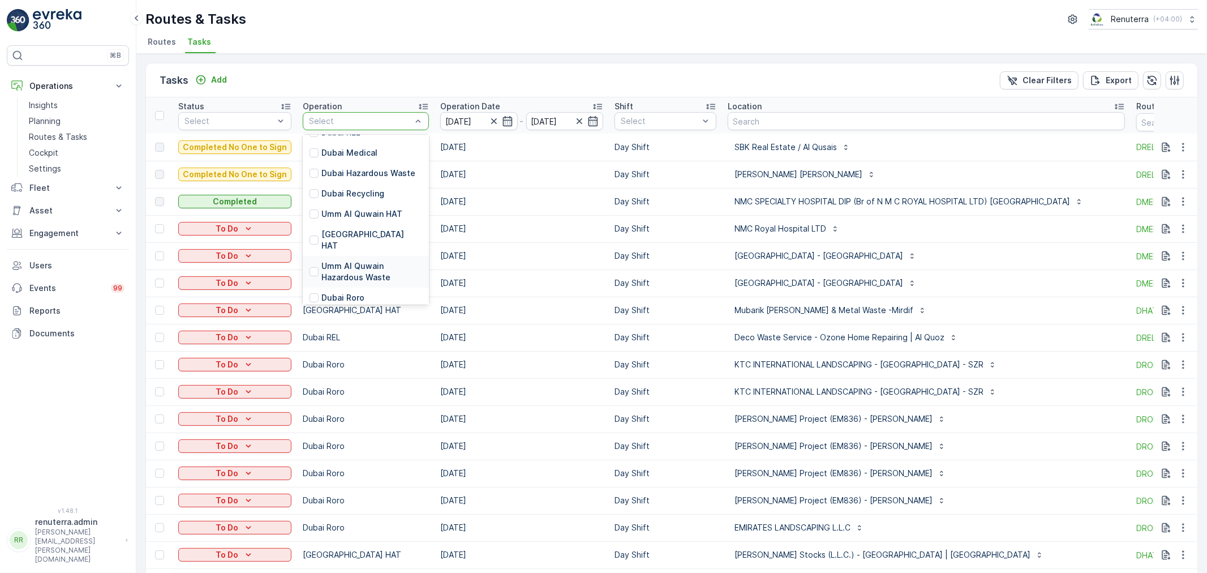
scroll to position [126, 0]
click at [370, 187] on div "[GEOGRAPHIC_DATA] HAT" at bounding box center [366, 202] width 126 height 32
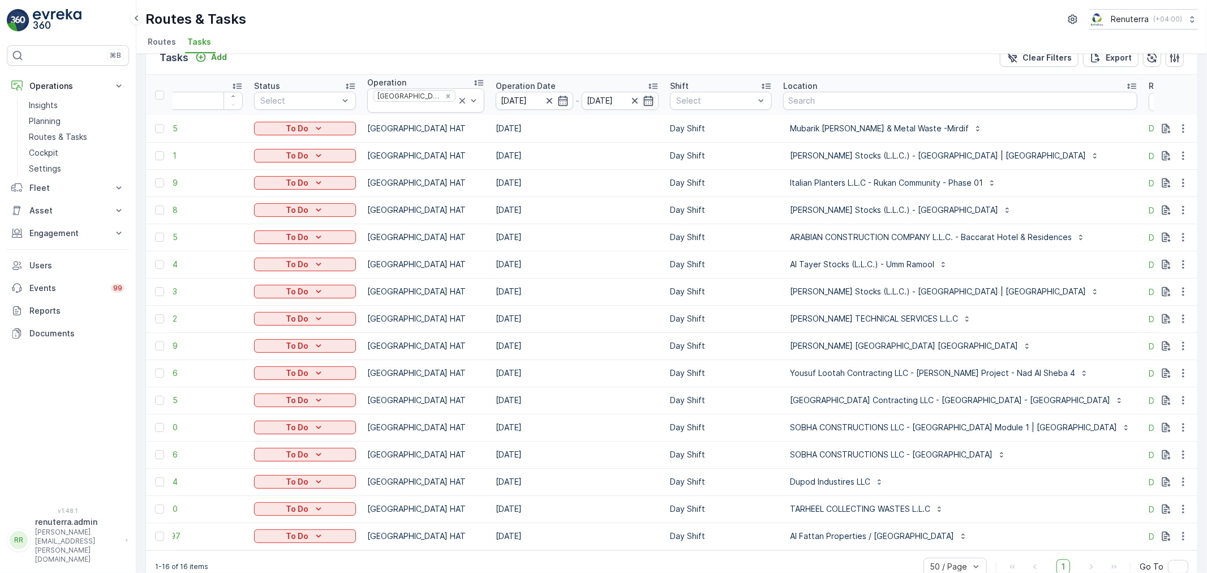
scroll to position [42, 0]
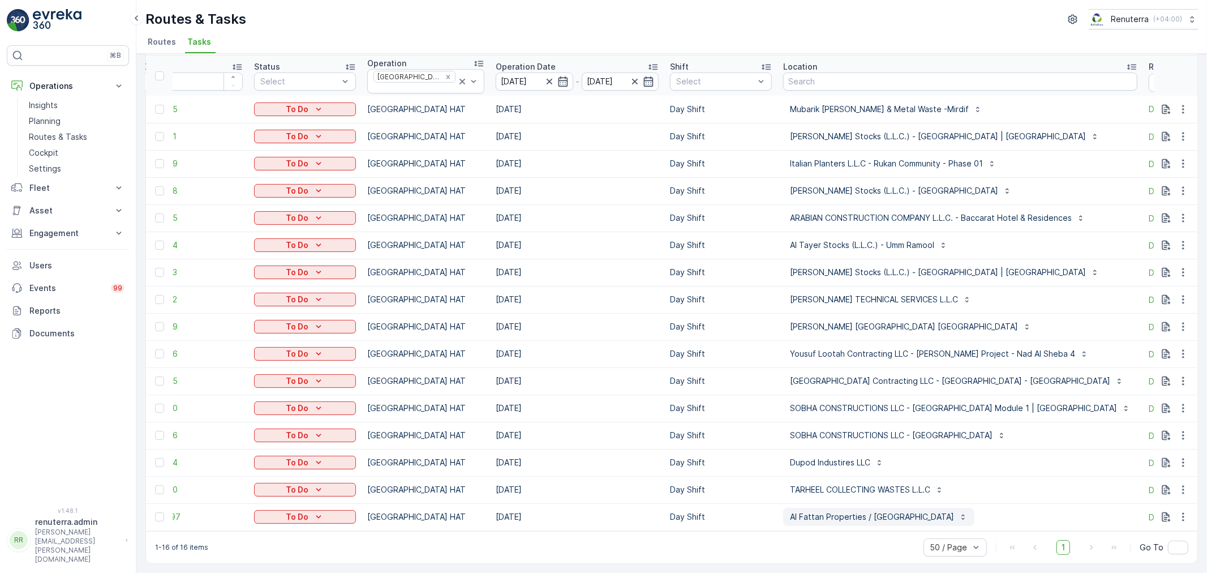
drag, startPoint x: 804, startPoint y: 517, endPoint x: 834, endPoint y: 517, distance: 30.6
click at [834, 517] on button "Al Fattan Properties / Al Qudra" at bounding box center [878, 517] width 191 height 18
click at [1039, 514] on div "Al Fattan Properties / Al Qudra" at bounding box center [960, 517] width 354 height 18
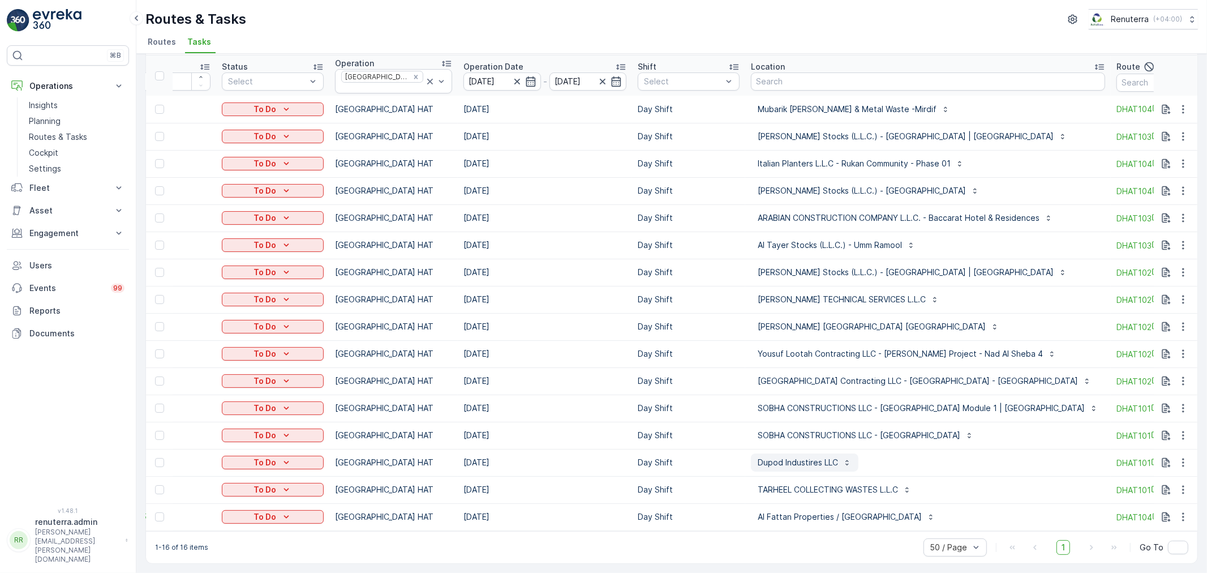
scroll to position [0, 0]
